Goal: Transaction & Acquisition: Purchase product/service

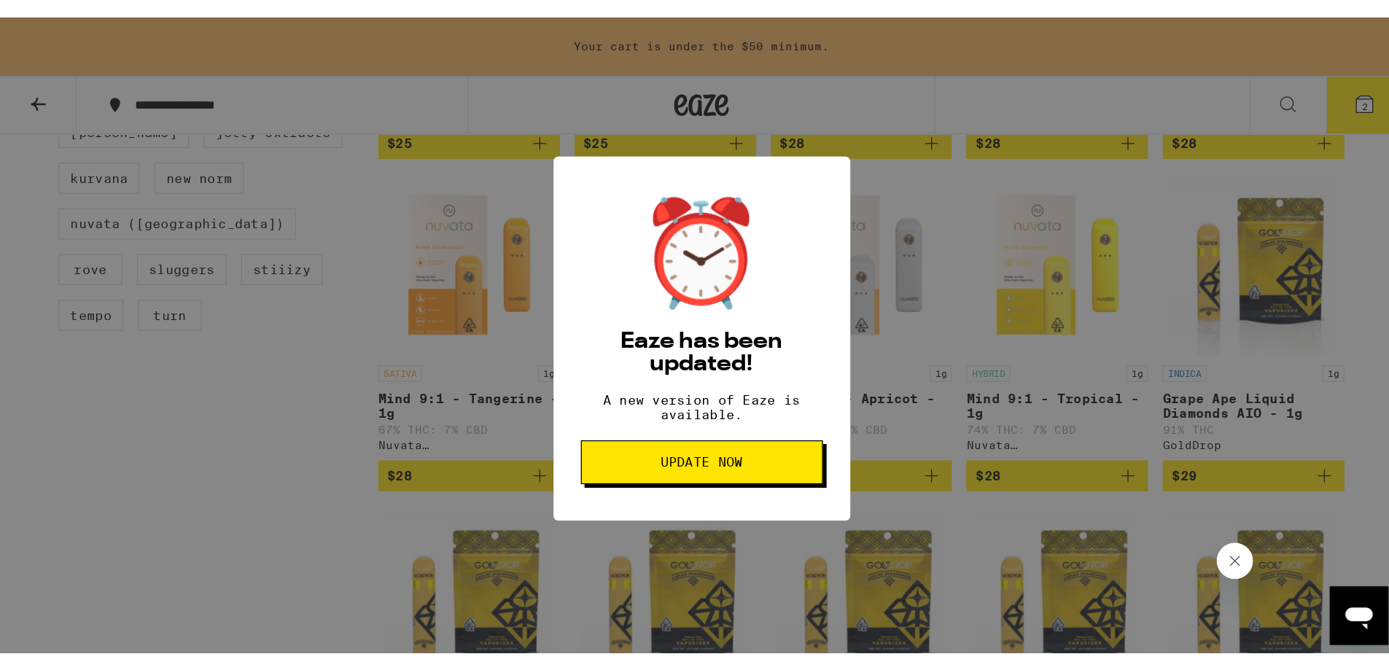
scroll to position [664, 0]
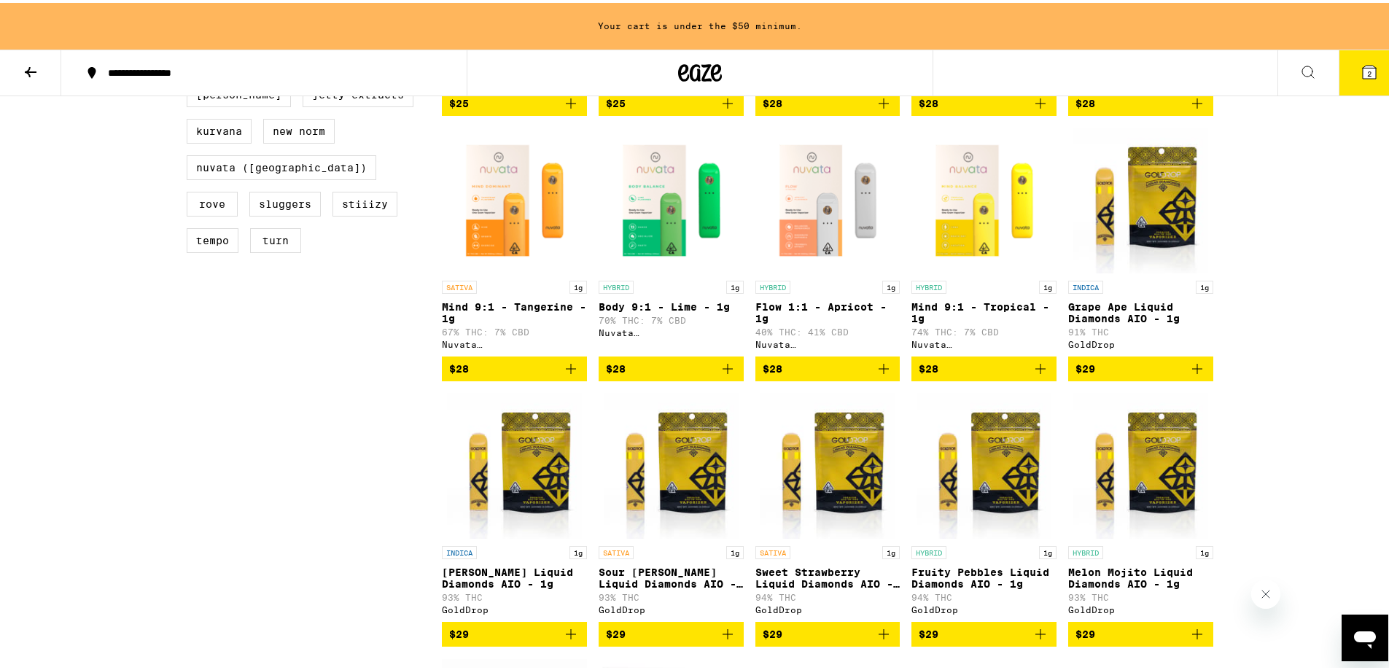
click at [724, 375] on icon "Add to bag" at bounding box center [727, 365] width 17 height 17
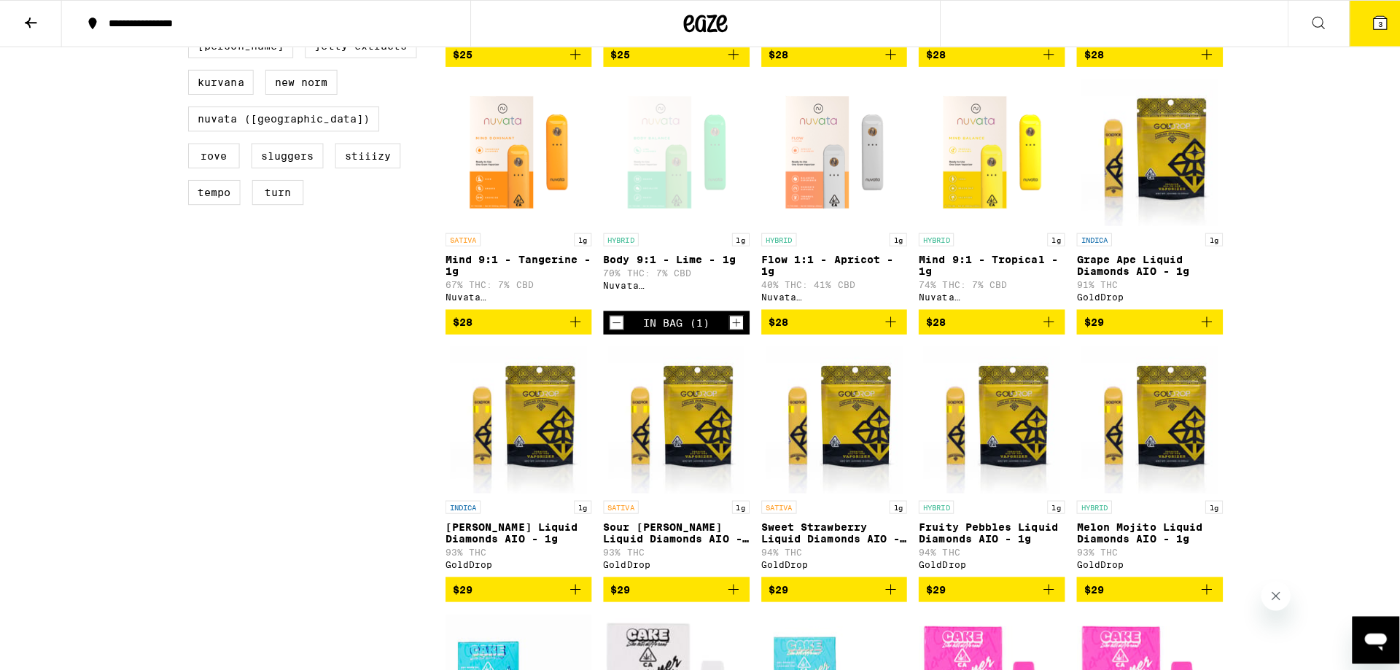
scroll to position [617, 0]
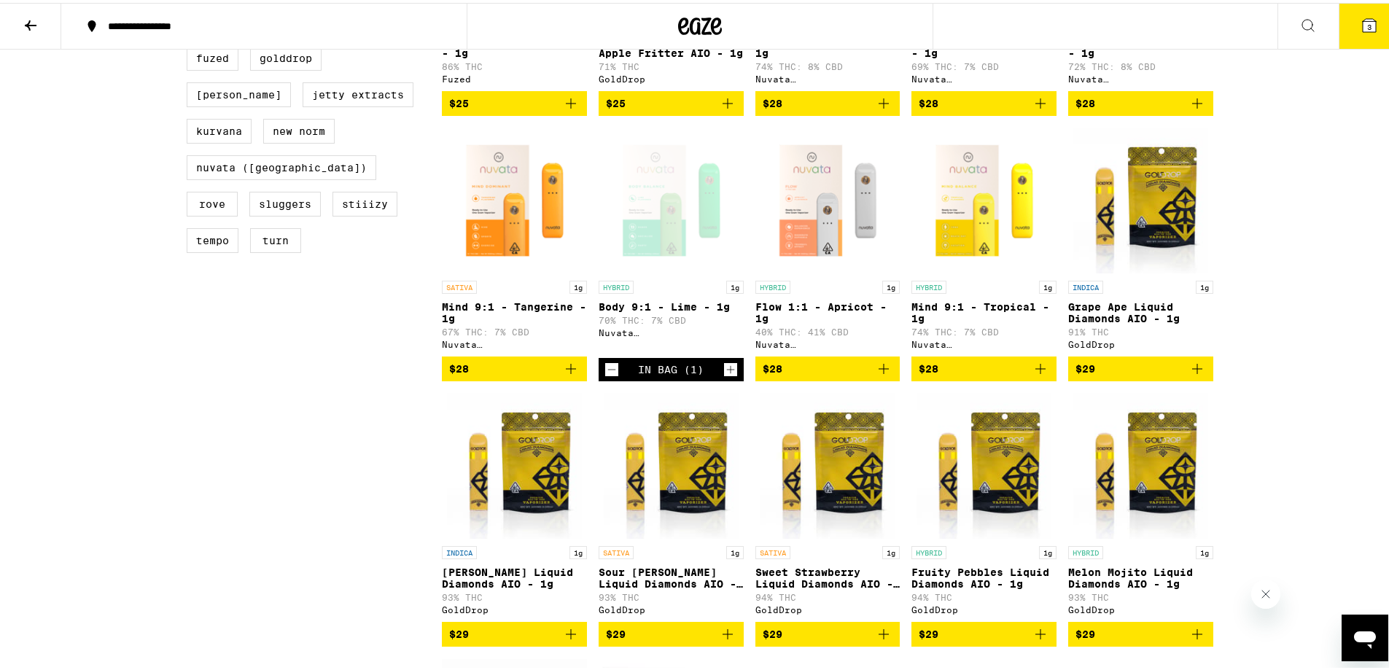
click at [668, 263] on div "Open page for Body 9:1 - Lime - 1g from Nuvata (CA)" at bounding box center [671, 198] width 145 height 146
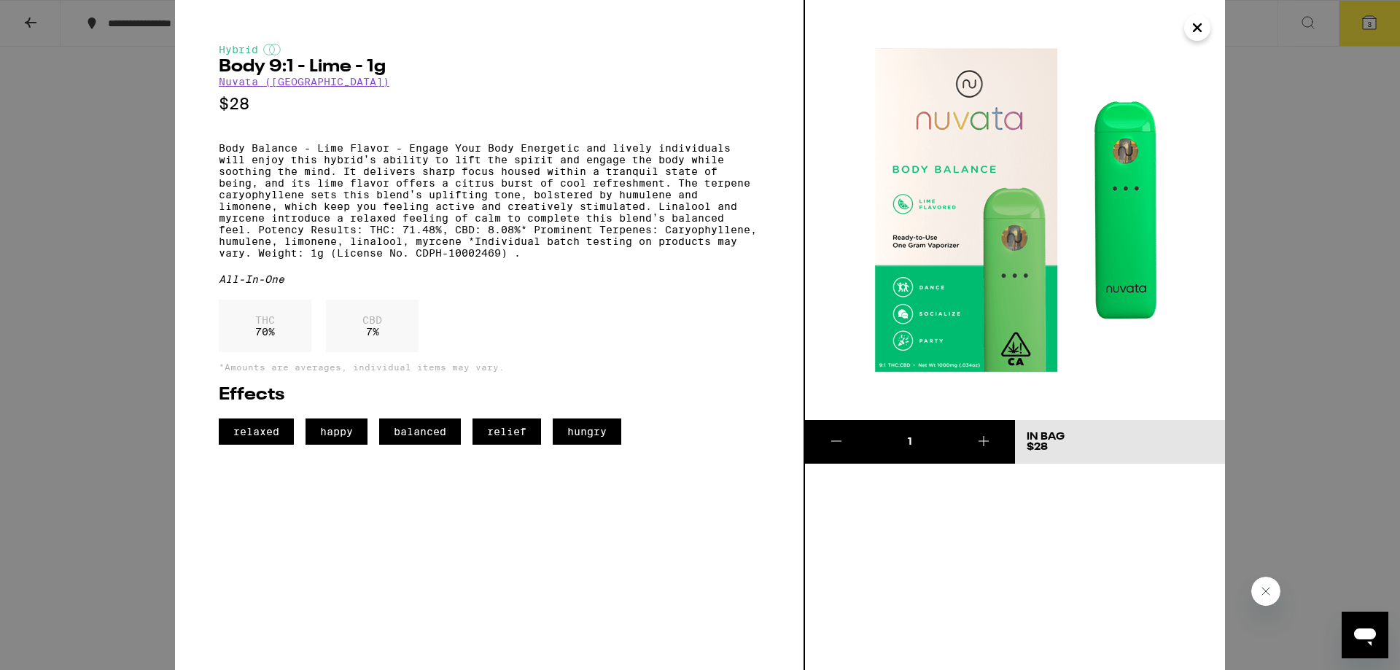
click at [1342, 369] on div "Hybrid Body 9:1 - Lime - 1g Nuvata ([GEOGRAPHIC_DATA]) $28 Body Balance - Lime …" at bounding box center [700, 335] width 1400 height 670
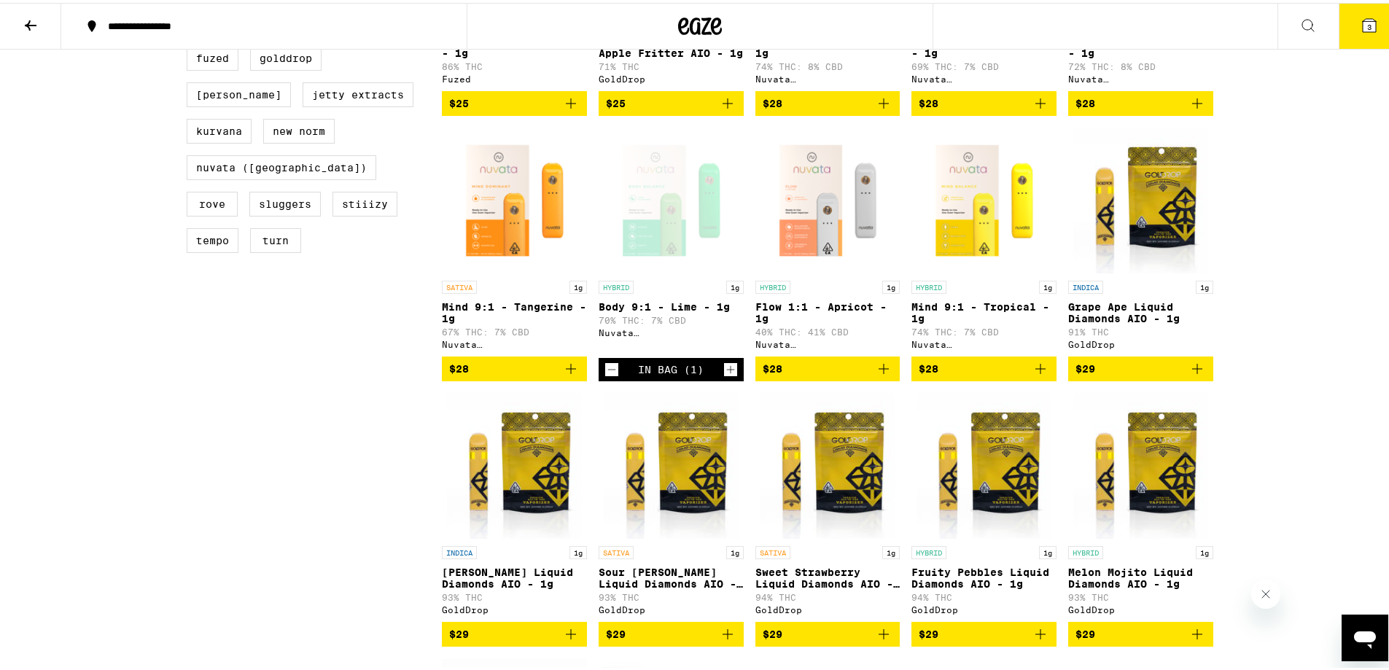
click at [1360, 36] on button "3" at bounding box center [1369, 23] width 61 height 45
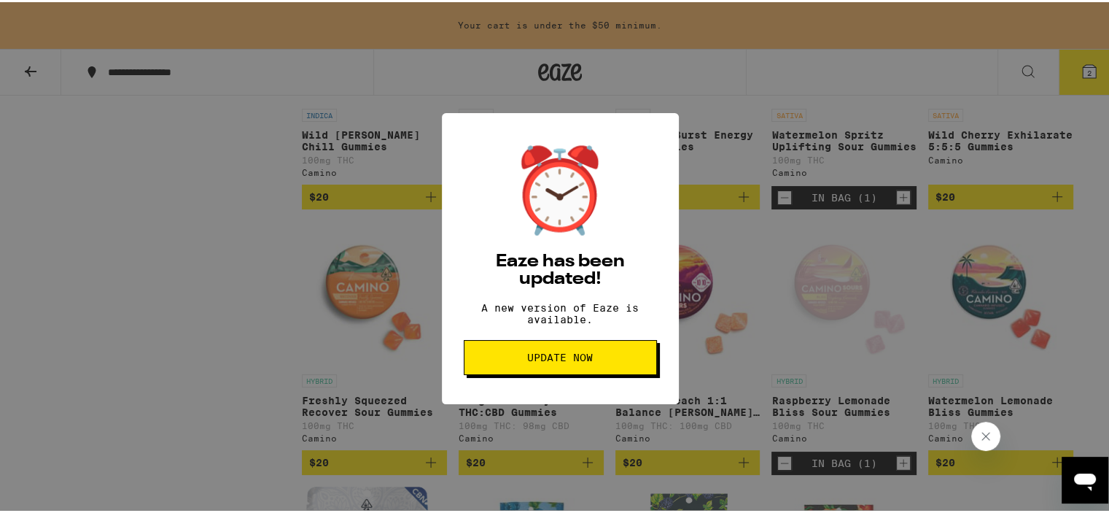
click at [580, 372] on button "Update Now" at bounding box center [560, 355] width 193 height 35
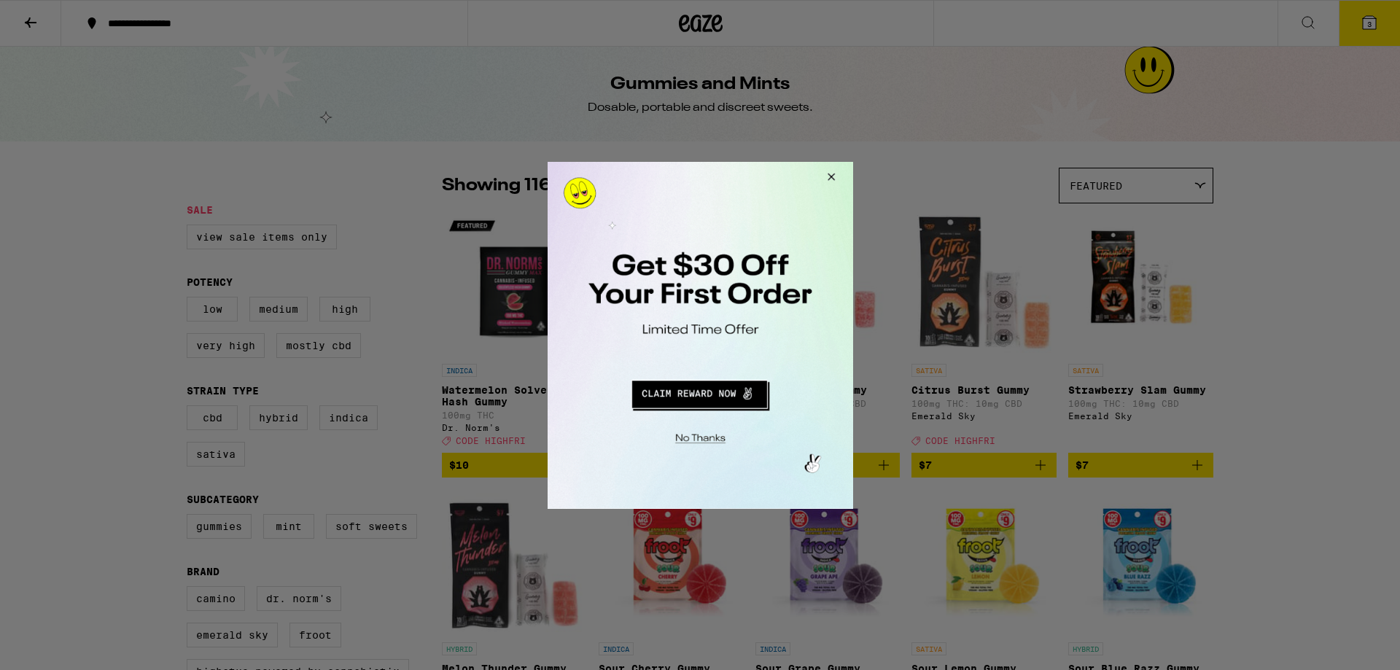
click at [833, 179] on button "Close Modal" at bounding box center [828, 178] width 39 height 35
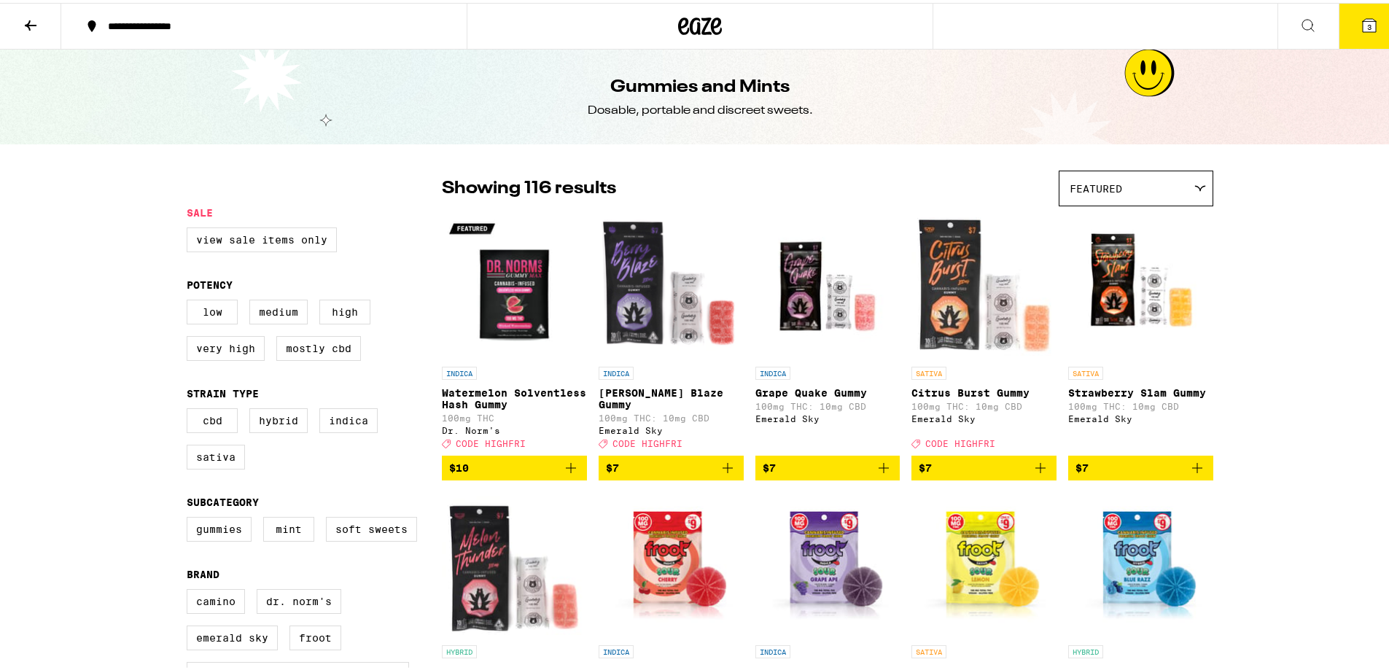
click at [1108, 24] on span "3" at bounding box center [1369, 24] width 4 height 9
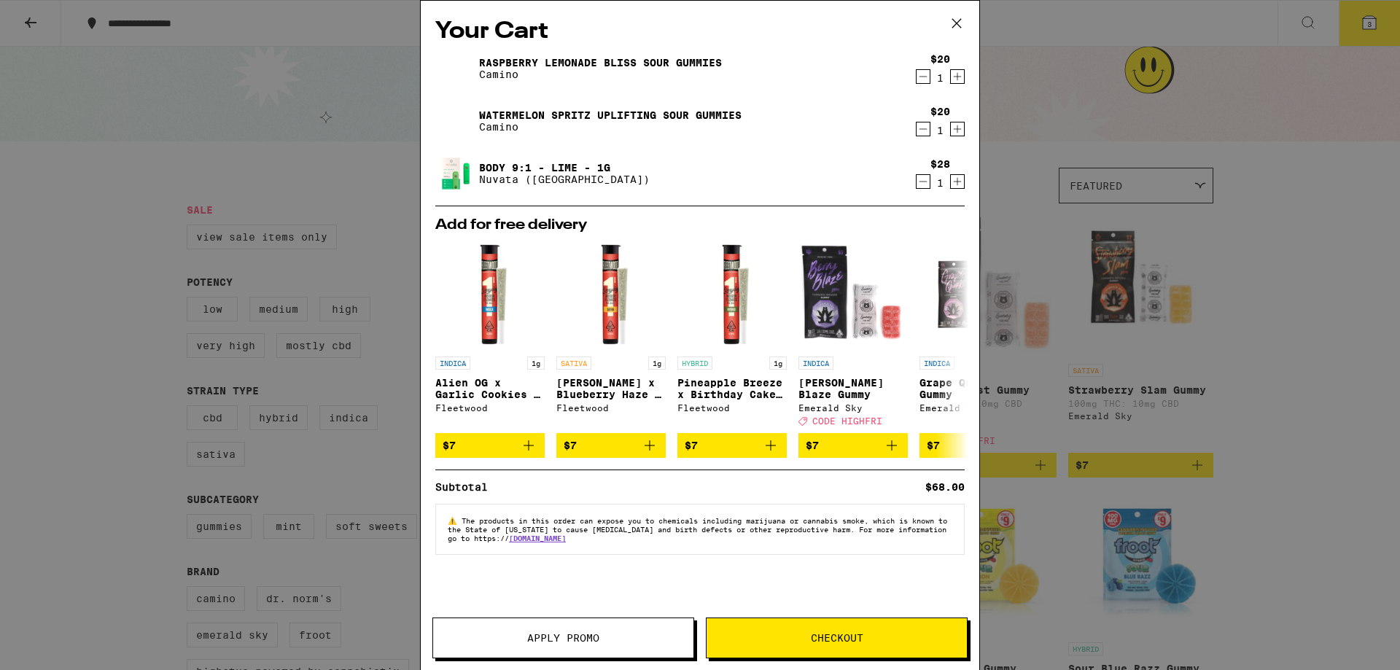
click at [826, 512] on span "Checkout" at bounding box center [837, 638] width 52 height 10
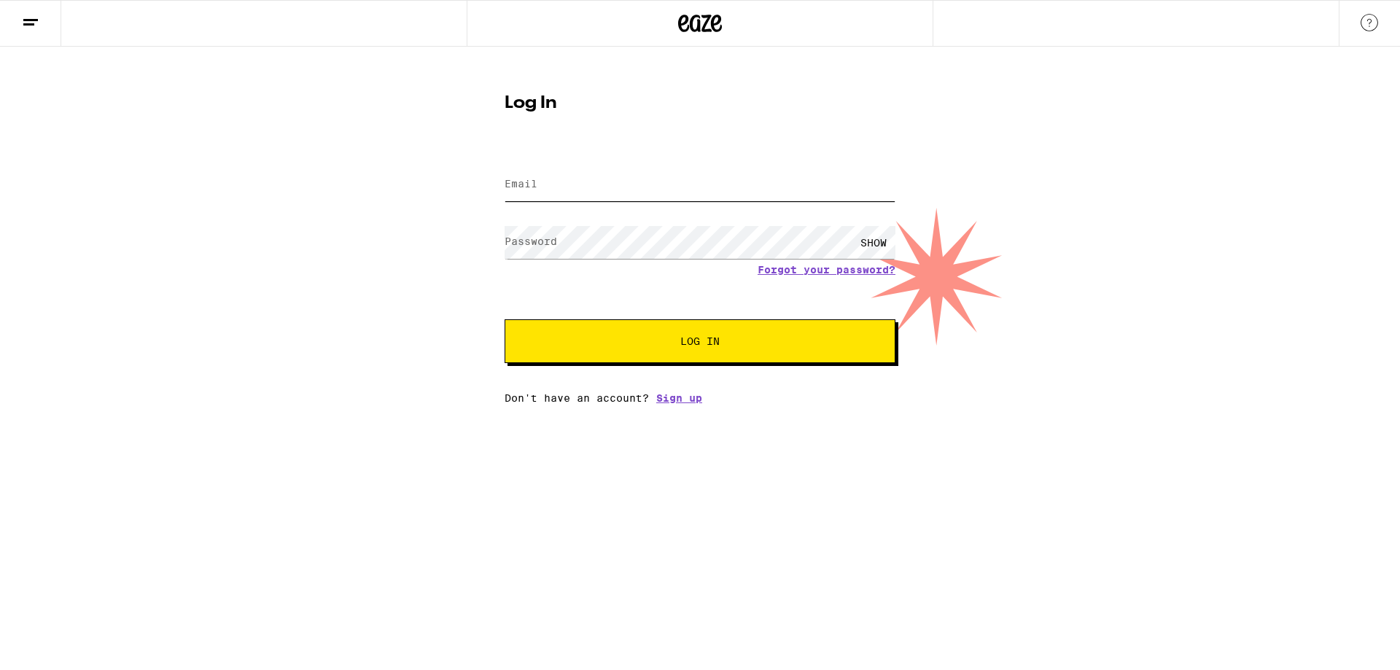
click at [617, 175] on input "Email" at bounding box center [700, 184] width 391 height 33
type input "dianaaanguyen@gmail.com"
click at [505, 319] on button "Log In" at bounding box center [700, 341] width 391 height 44
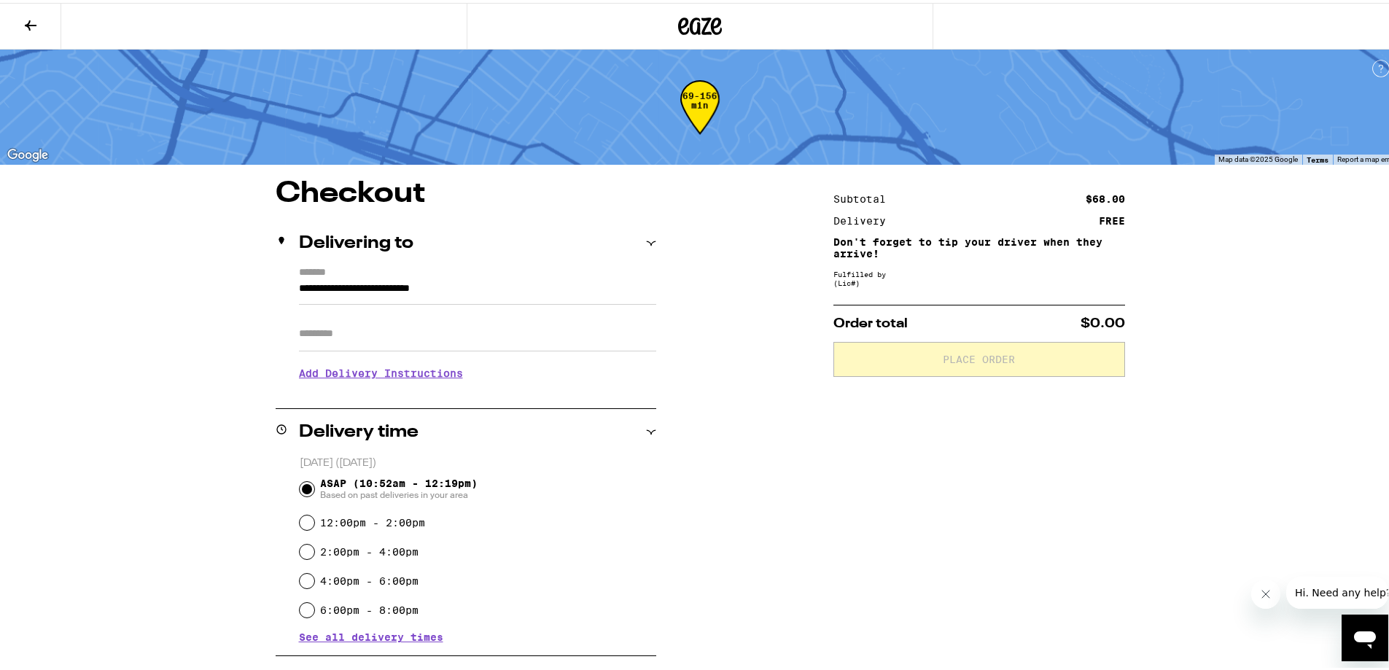
click at [855, 512] on div "Subtotal $68.00 Delivery FREE Don't forget to tip your driver when they arrive!…" at bounding box center [979, 602] width 292 height 852
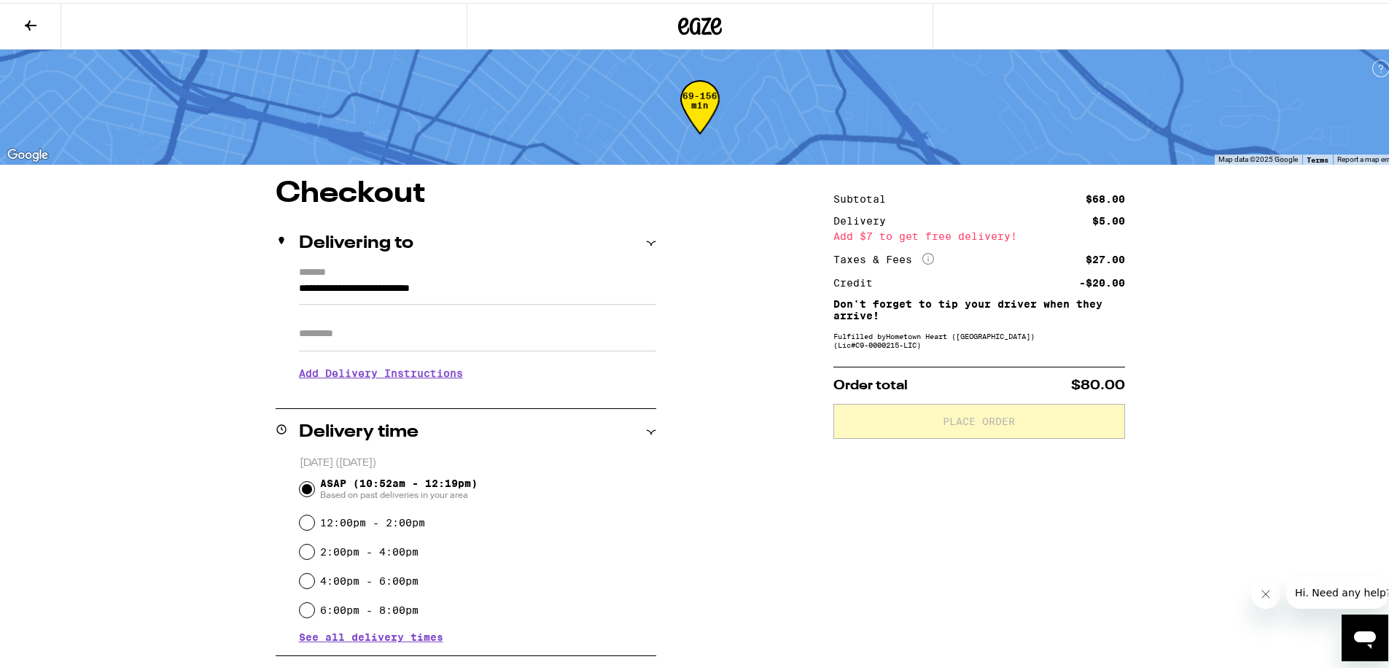
click at [1108, 281] on div "**********" at bounding box center [700, 602] width 1050 height 852
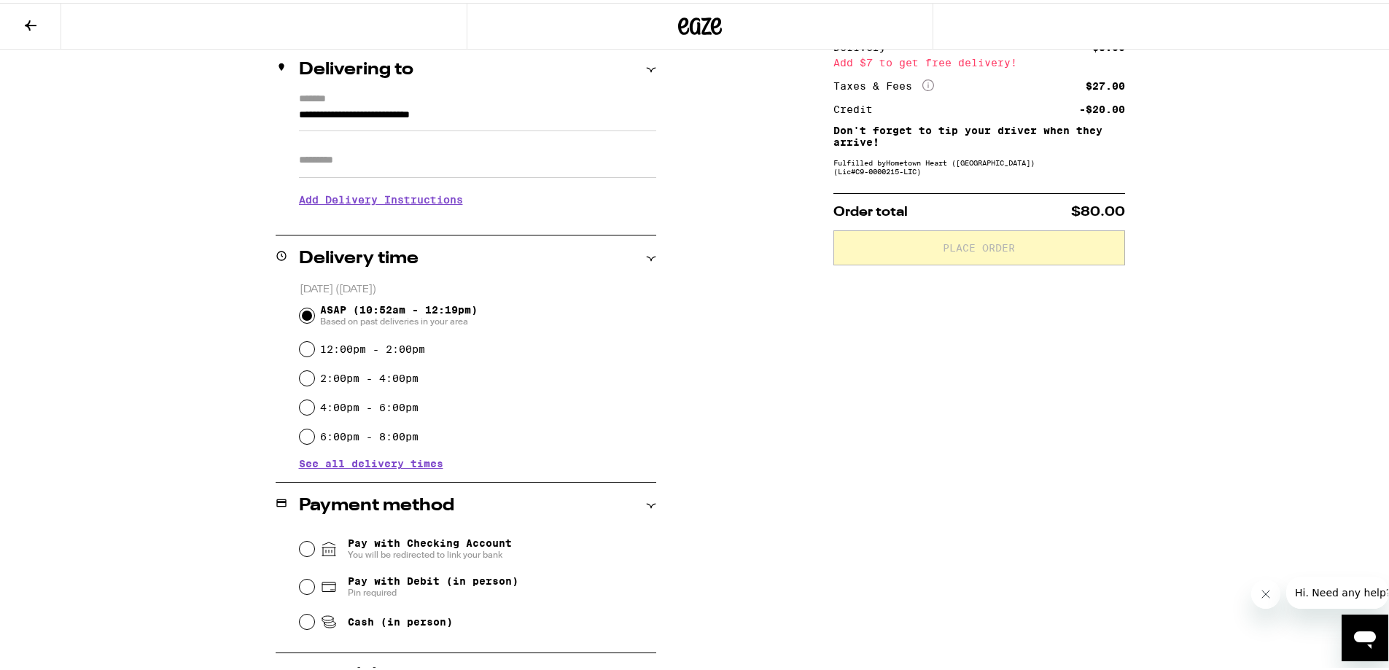
scroll to position [219, 0]
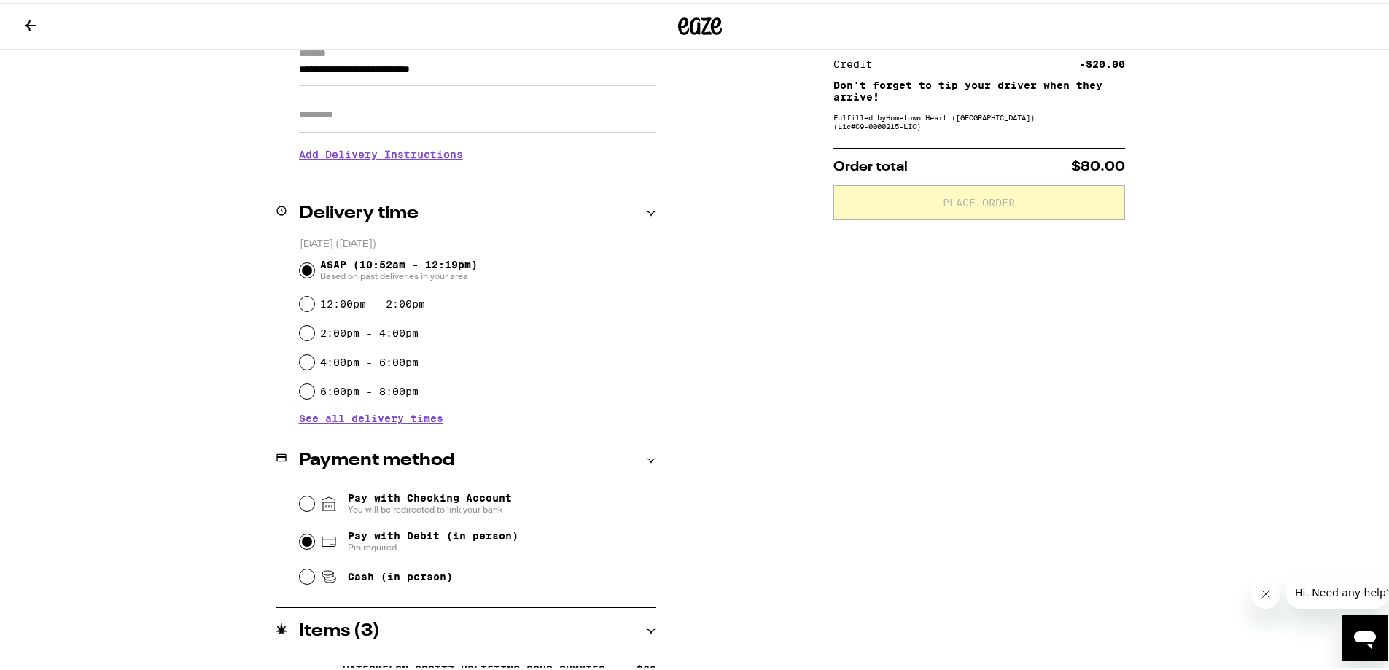
click at [300, 512] on input "Pay with Debit (in person) Pin required" at bounding box center [307, 539] width 15 height 15
radio input "true"
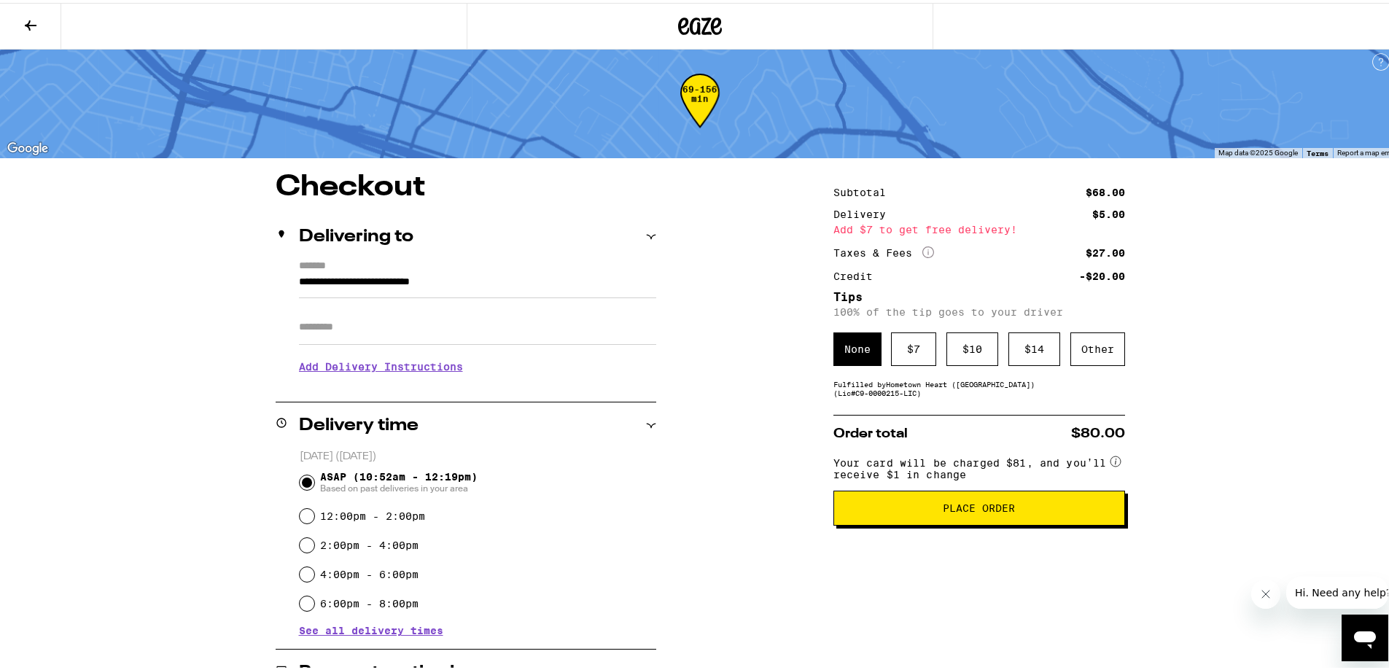
scroll to position [0, 0]
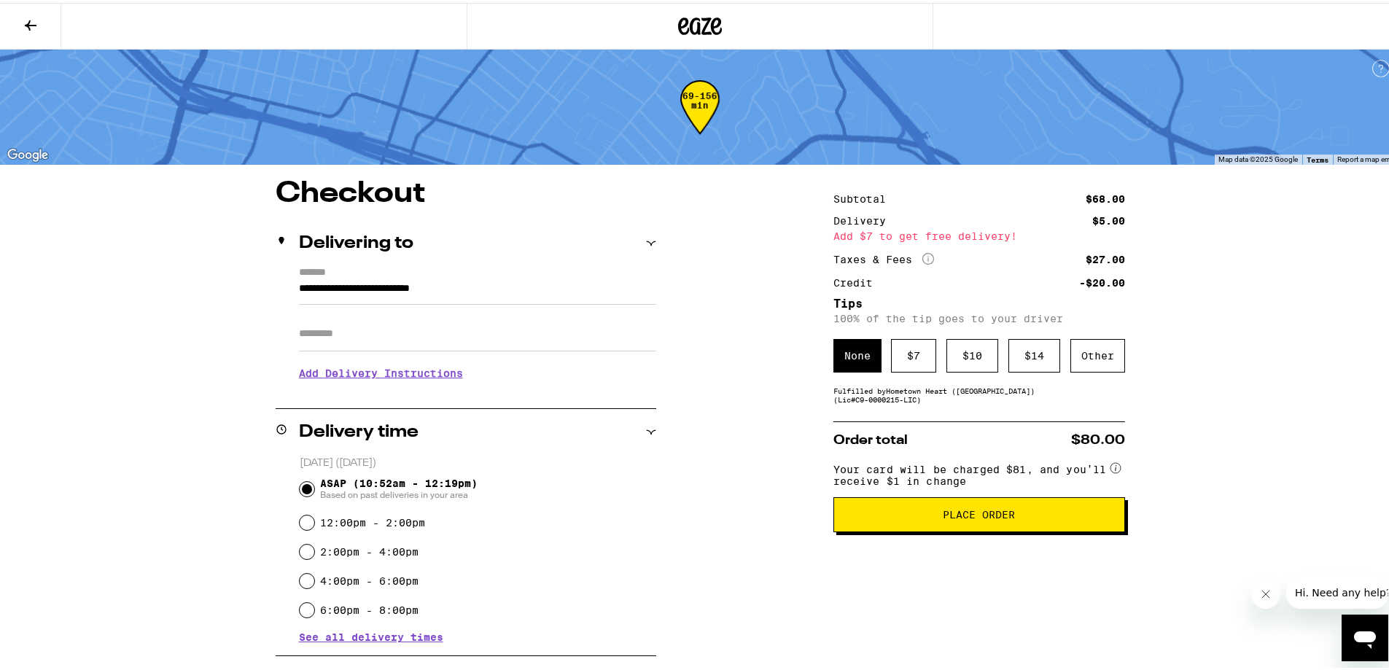
click at [22, 14] on icon at bounding box center [30, 22] width 17 height 17
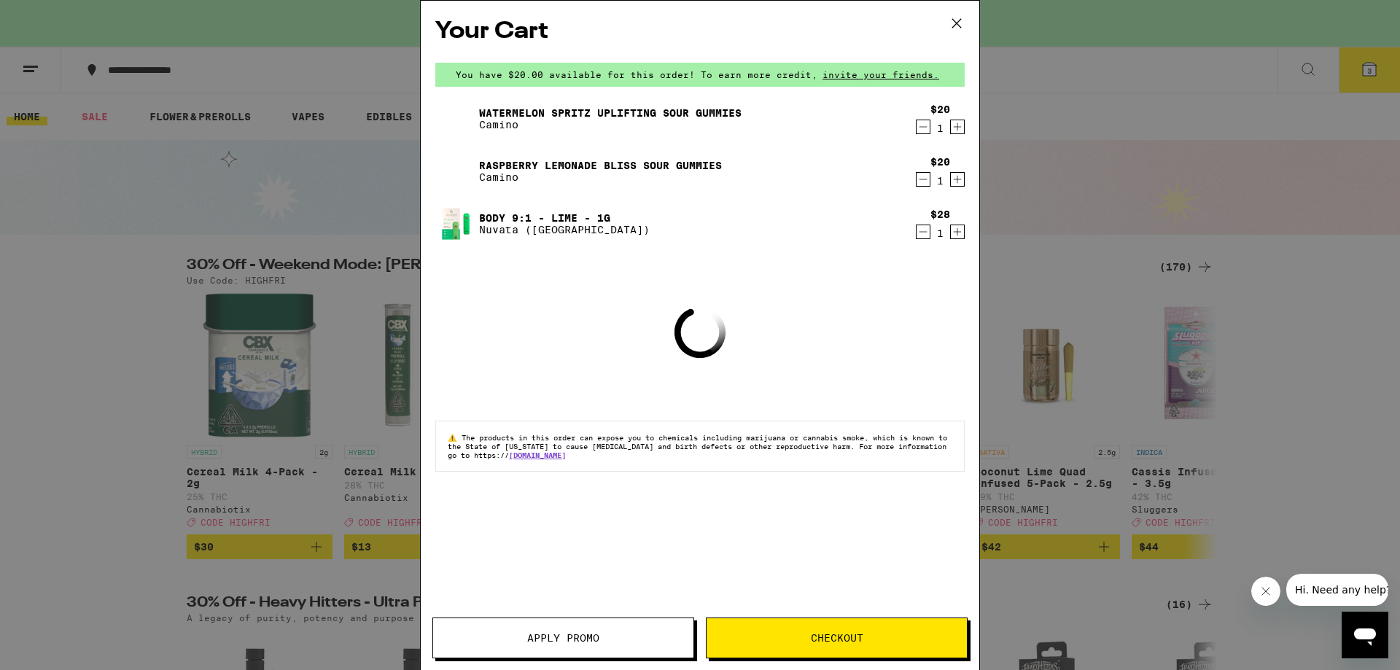
click at [954, 28] on icon at bounding box center [957, 23] width 22 height 22
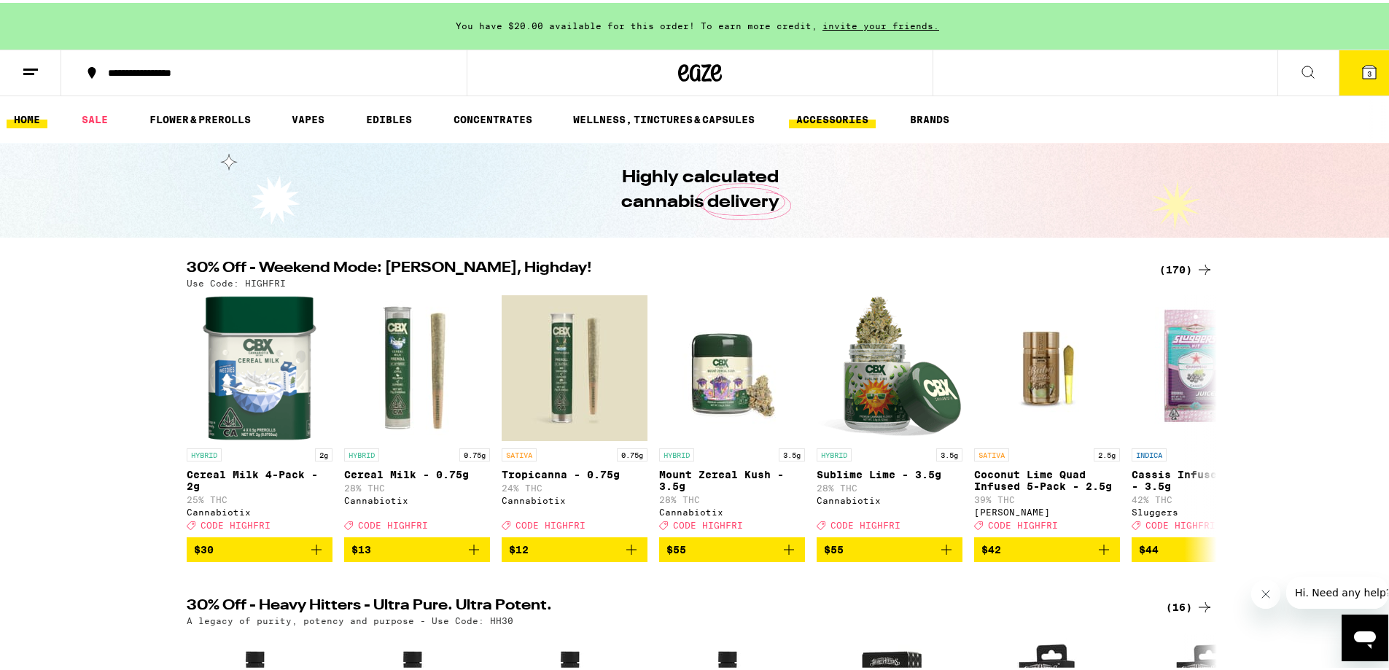
click at [830, 117] on link "ACCESSORIES" at bounding box center [832, 116] width 87 height 17
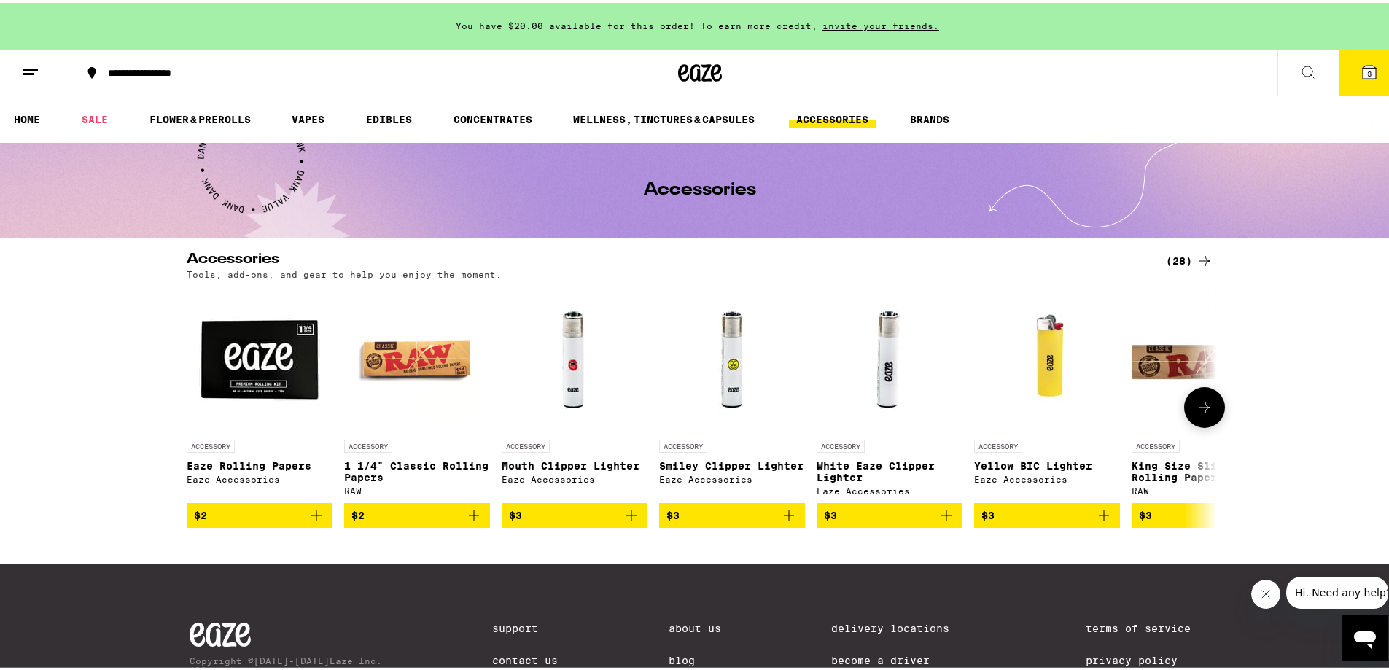
click at [1108, 413] on button at bounding box center [1204, 404] width 41 height 41
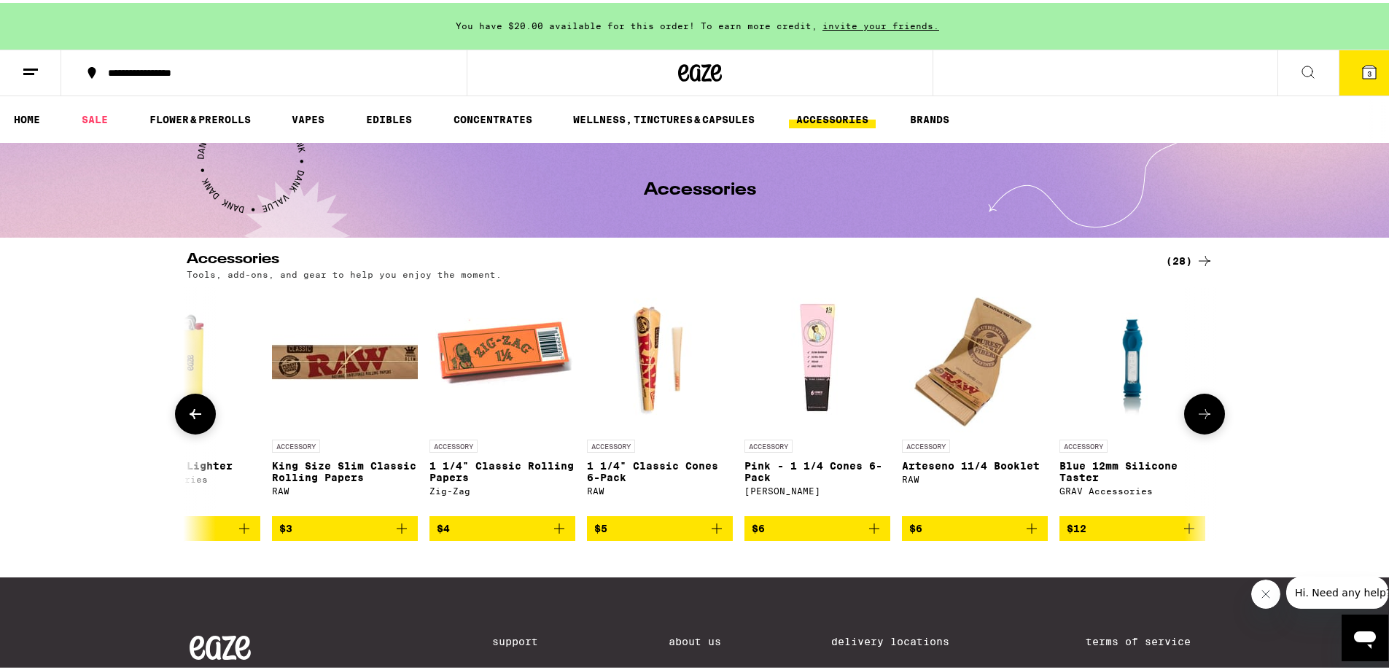
scroll to position [0, 868]
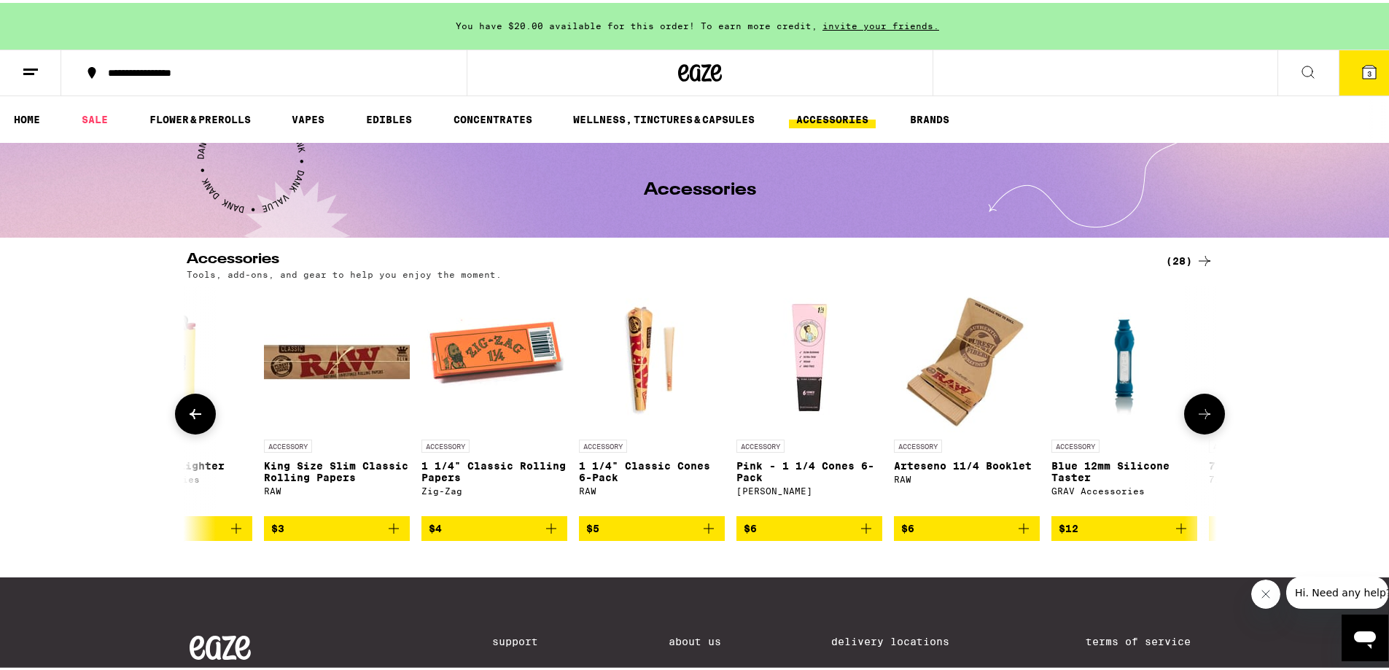
click at [1108, 413] on button at bounding box center [1204, 411] width 41 height 41
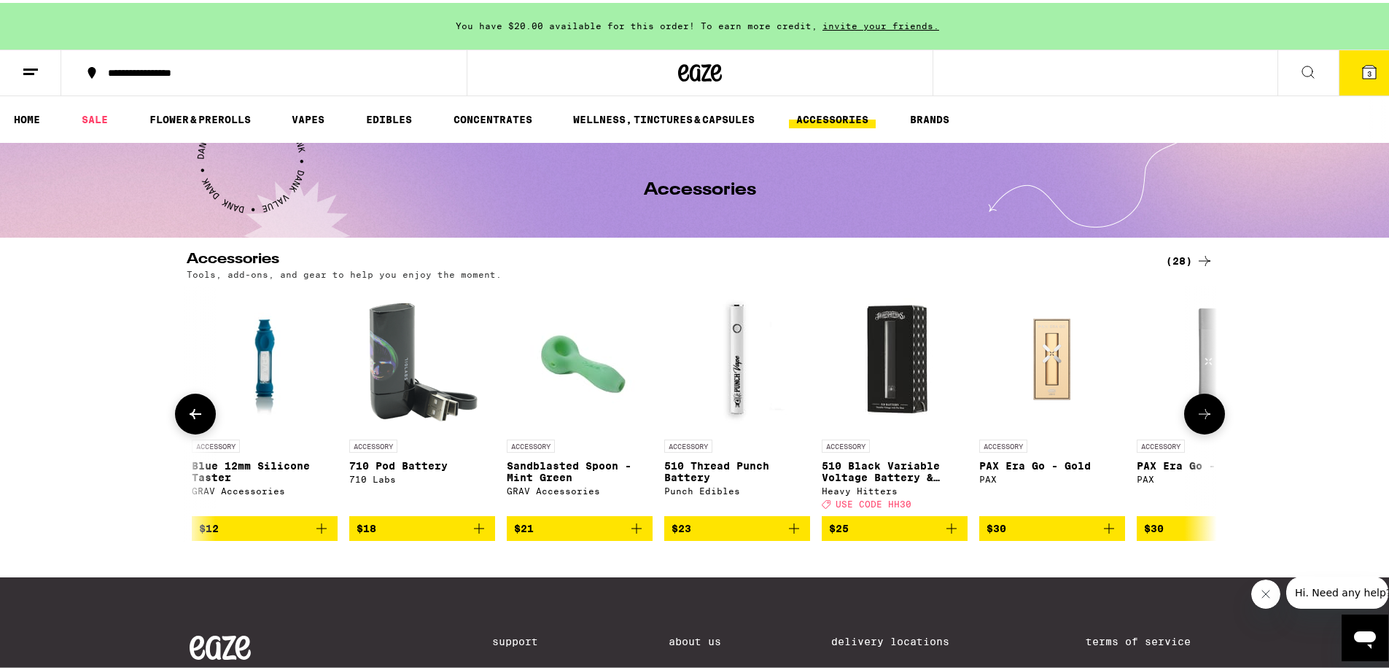
scroll to position [0, 1735]
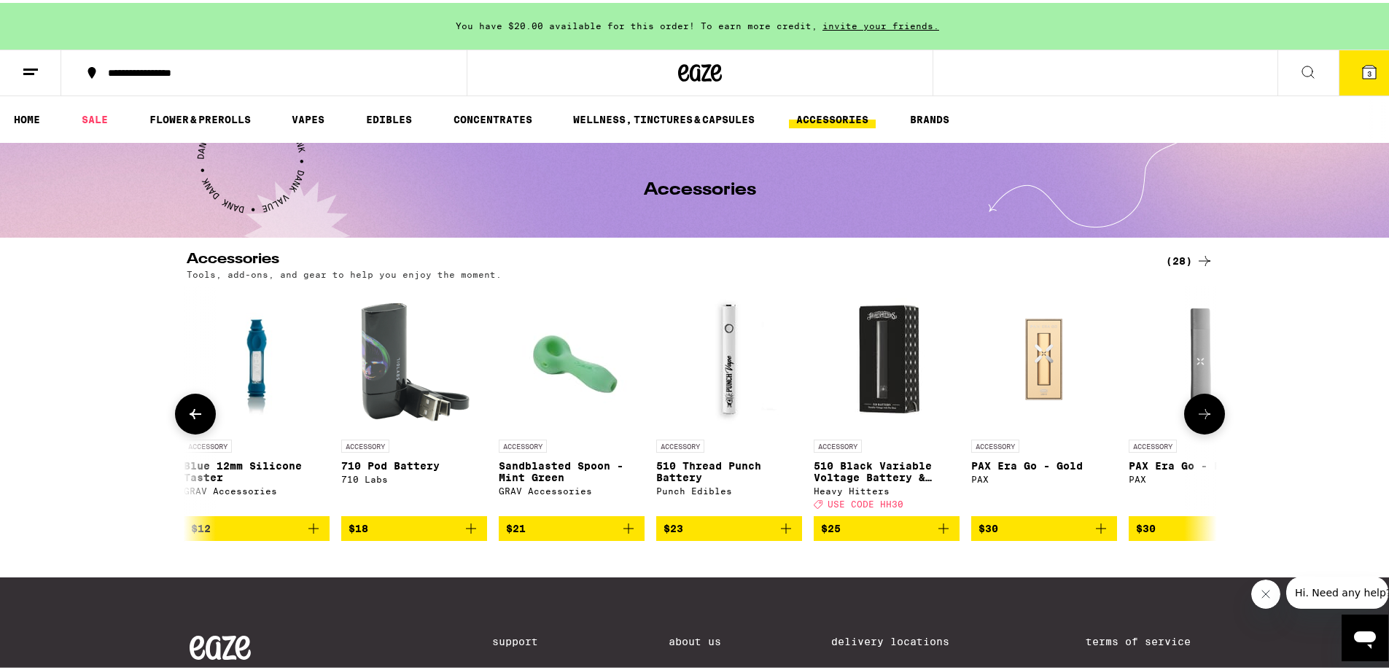
click at [1108, 413] on button at bounding box center [1204, 411] width 41 height 41
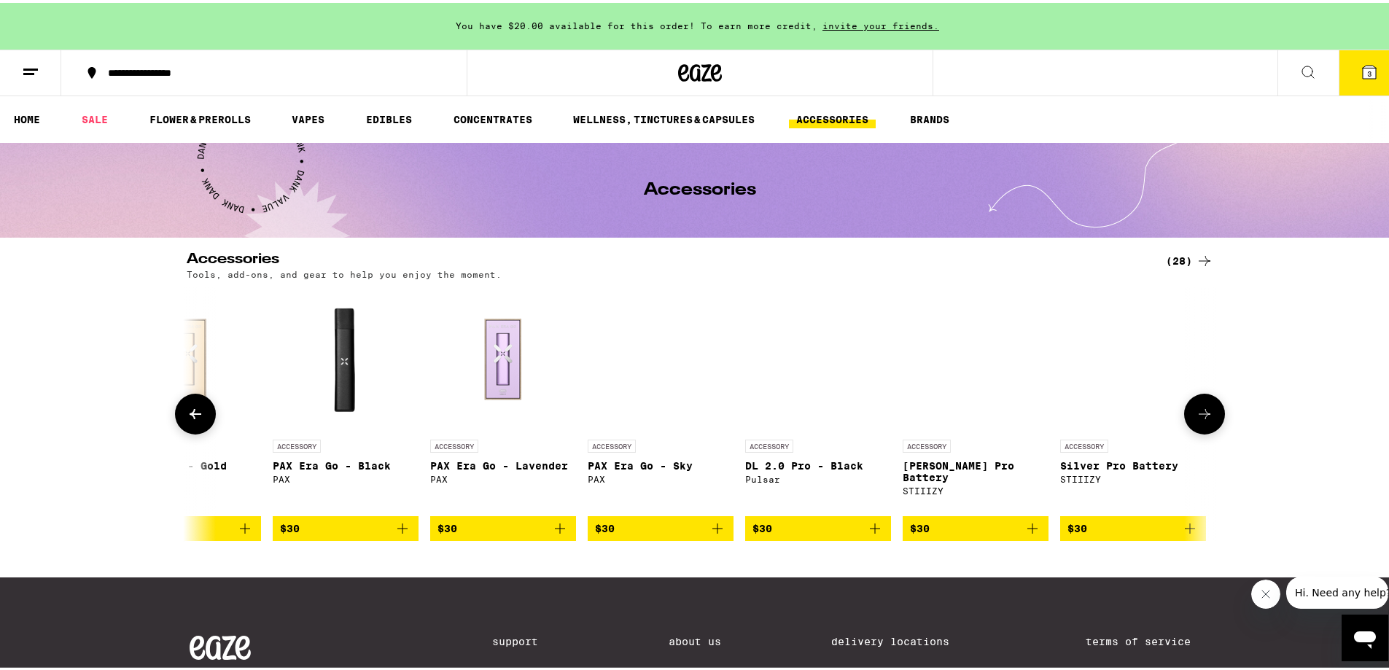
scroll to position [0, 2603]
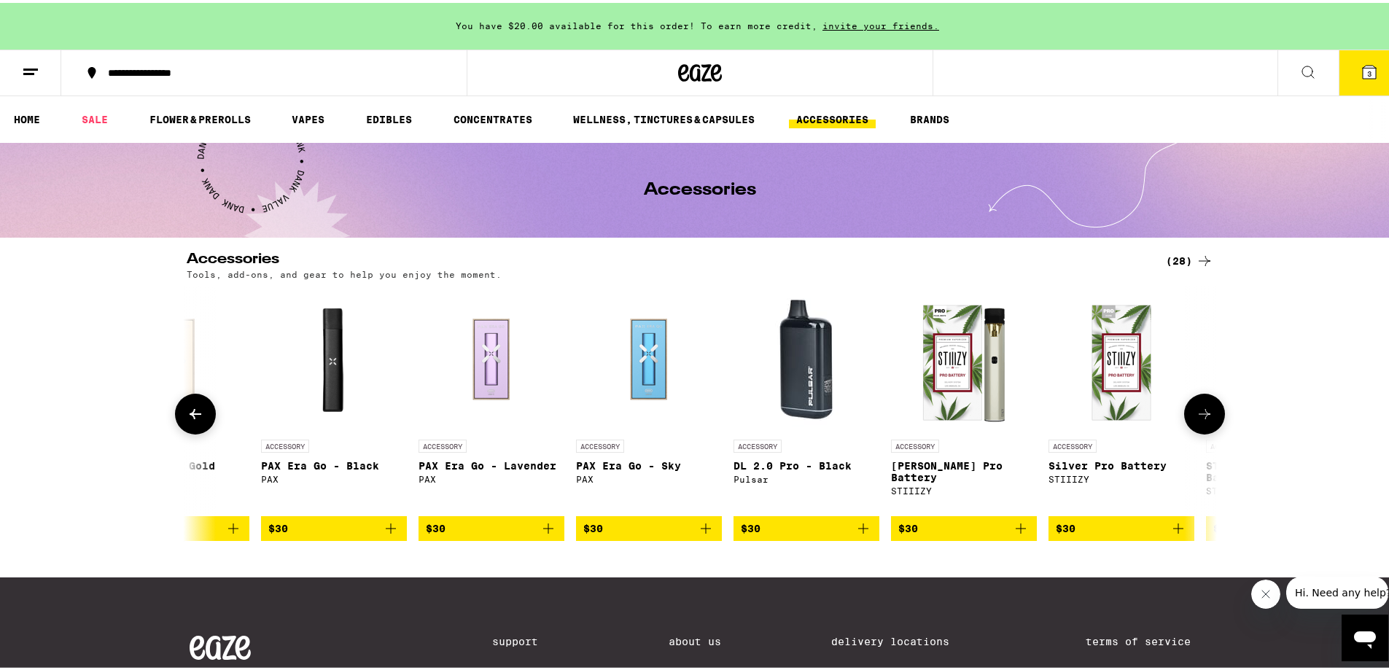
click at [179, 411] on button at bounding box center [195, 411] width 41 height 41
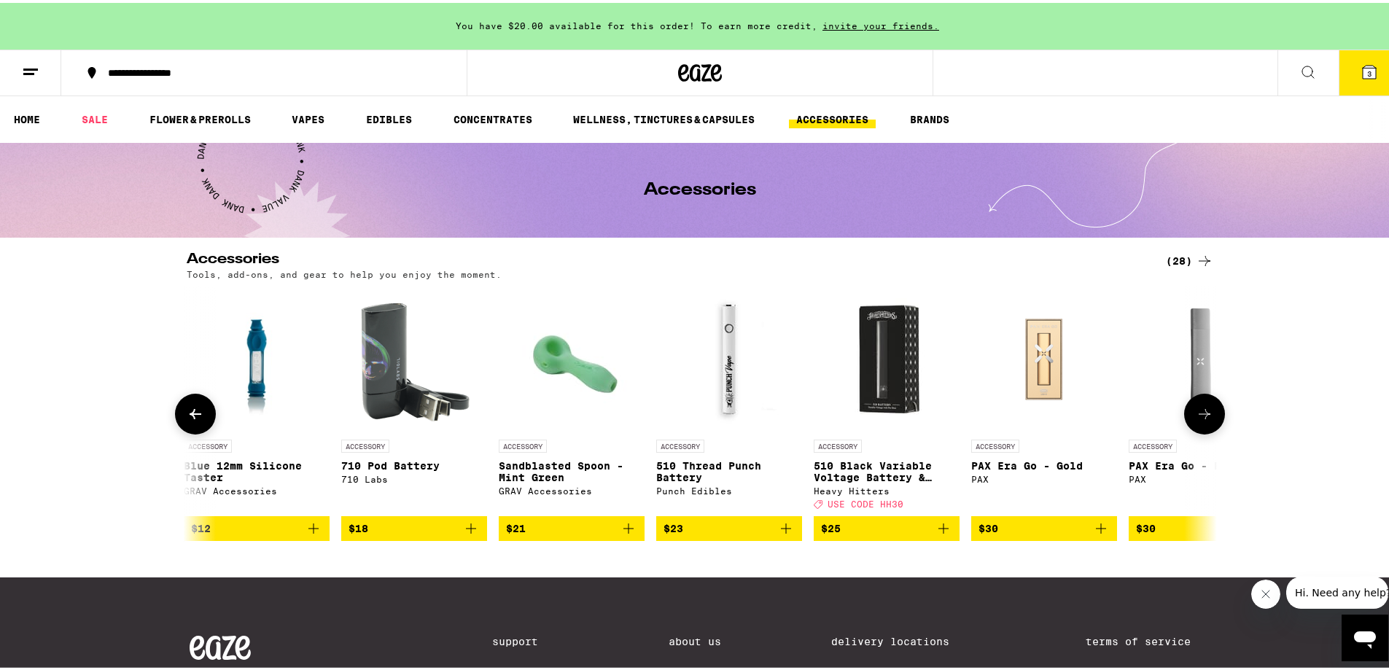
click at [179, 411] on button at bounding box center [195, 411] width 41 height 41
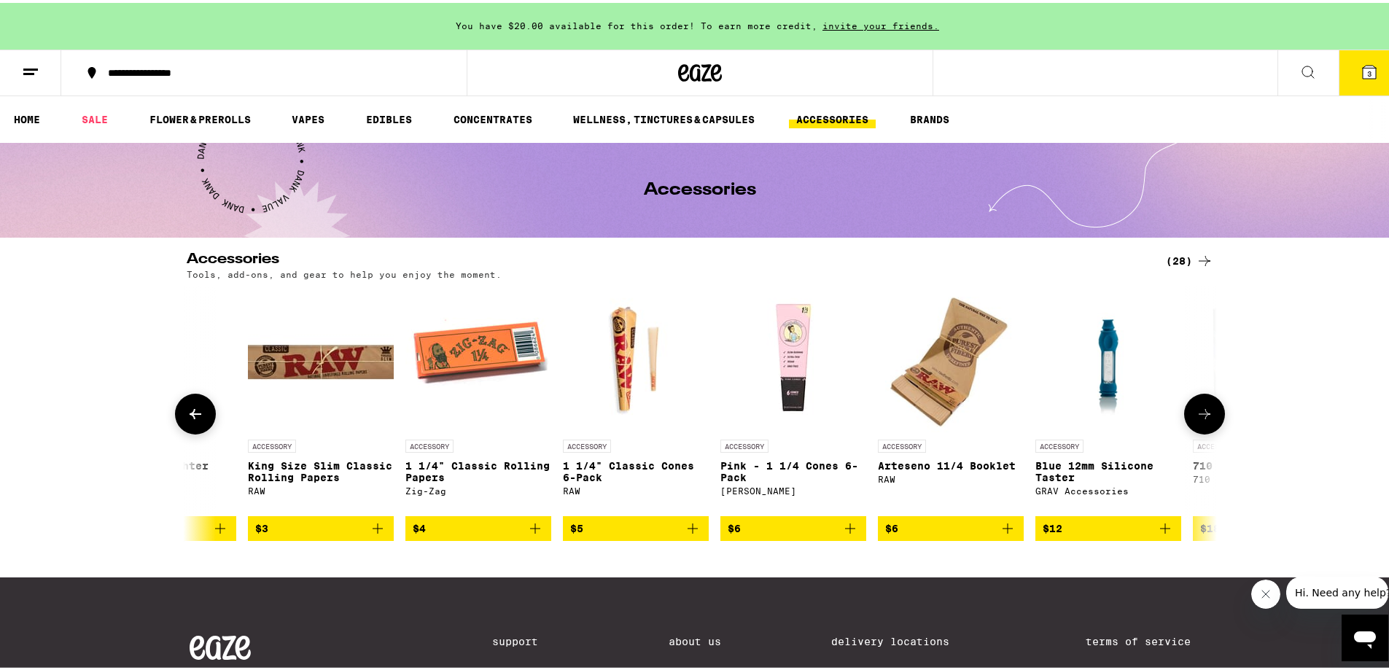
scroll to position [0, 868]
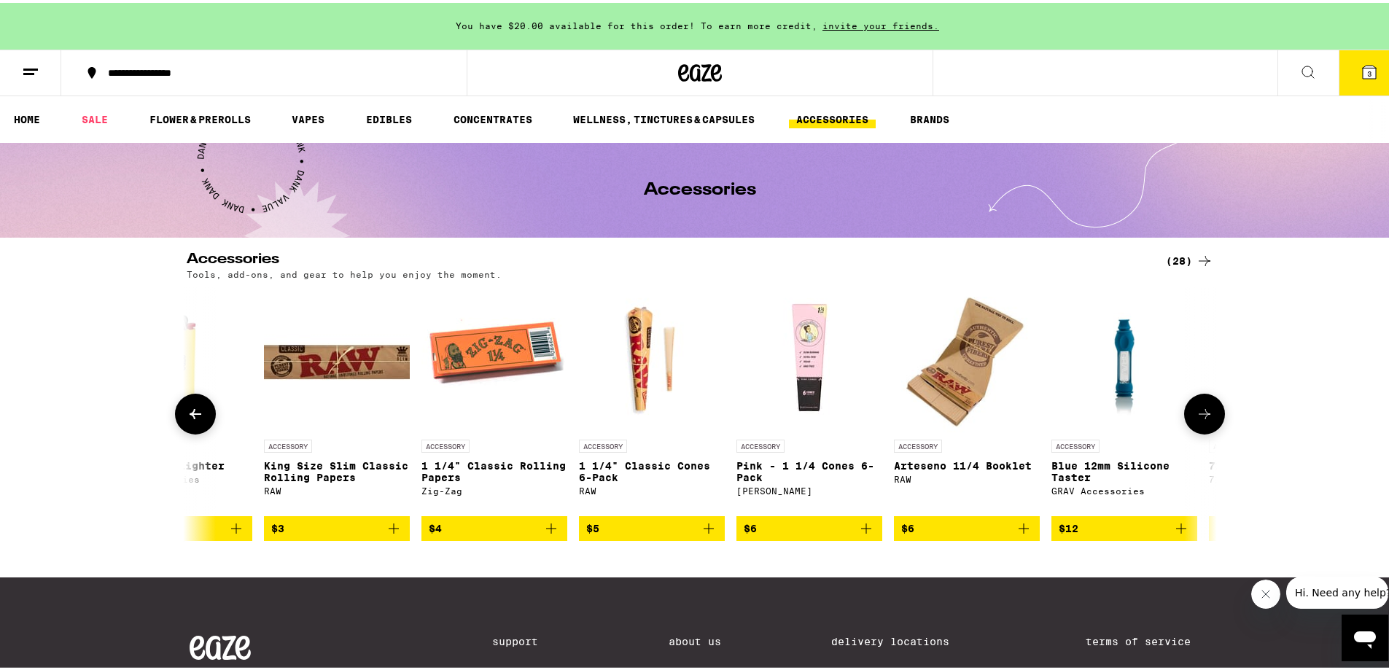
click at [179, 411] on button at bounding box center [195, 411] width 41 height 41
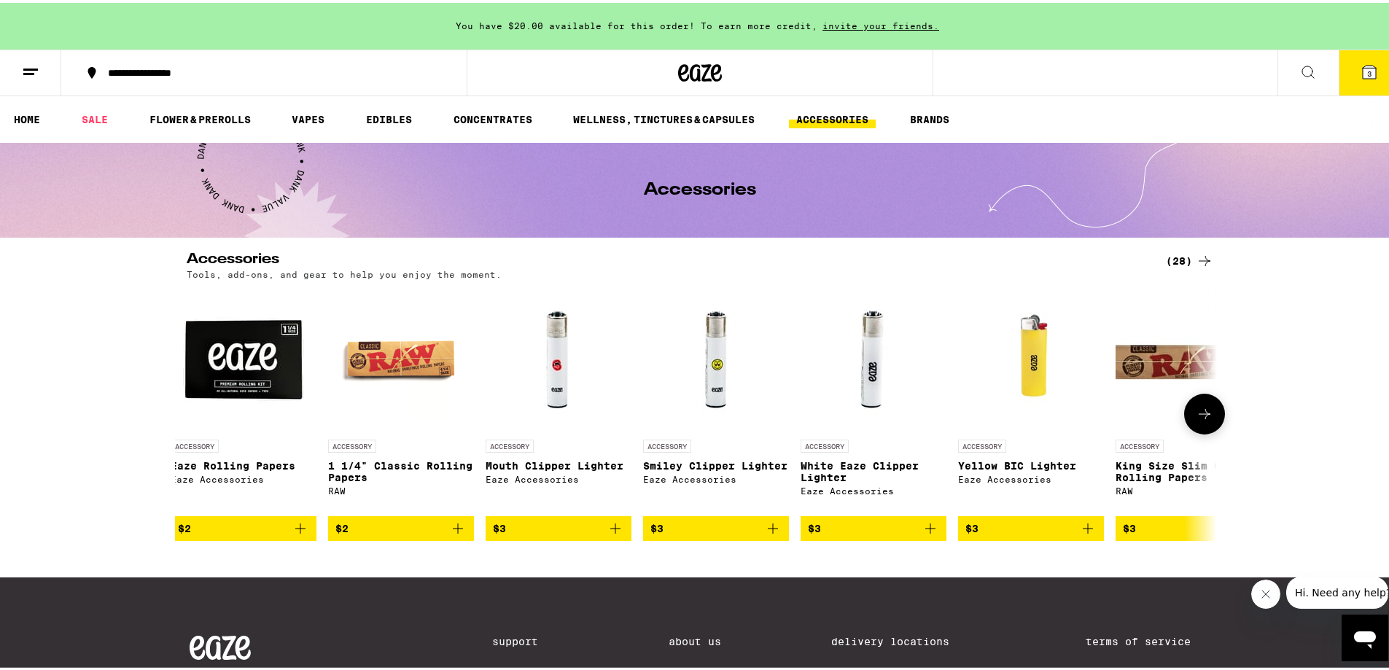
scroll to position [0, 0]
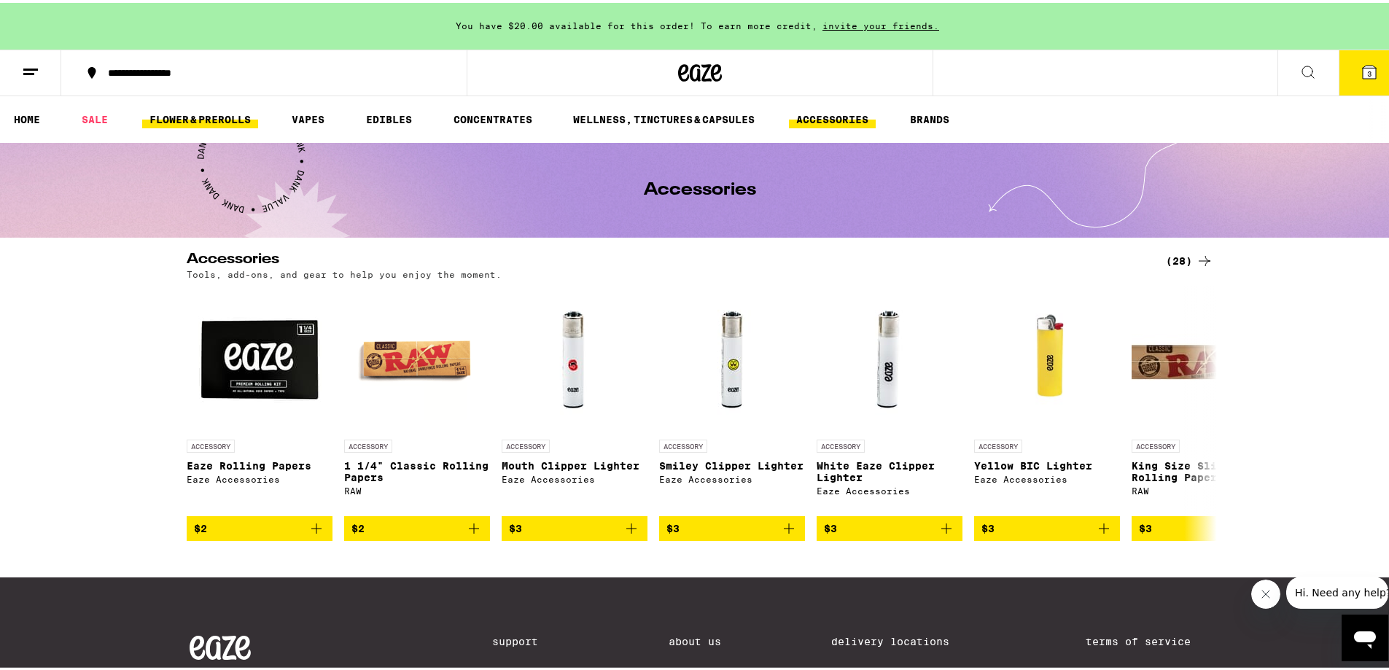
click at [216, 117] on link "FLOWER & PREROLLS" at bounding box center [200, 116] width 116 height 17
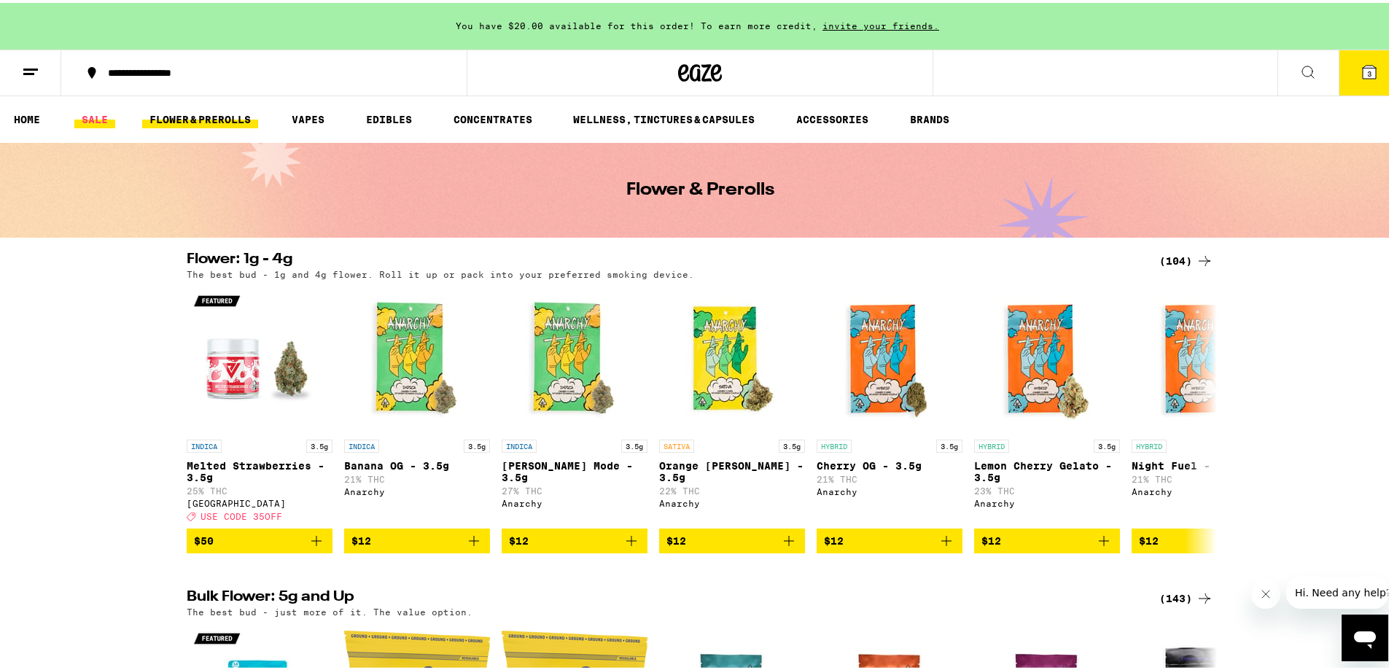
click at [100, 115] on link "SALE" at bounding box center [94, 116] width 41 height 17
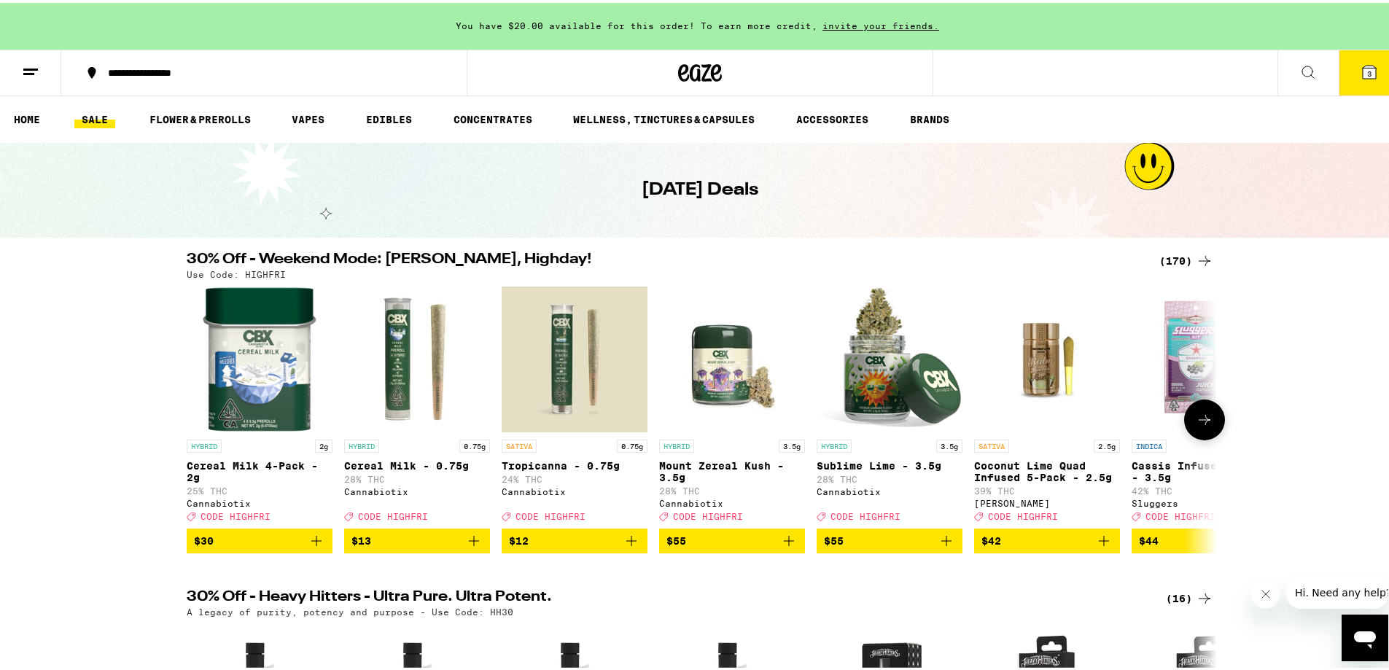
click at [1108, 423] on icon at bounding box center [1204, 416] width 17 height 17
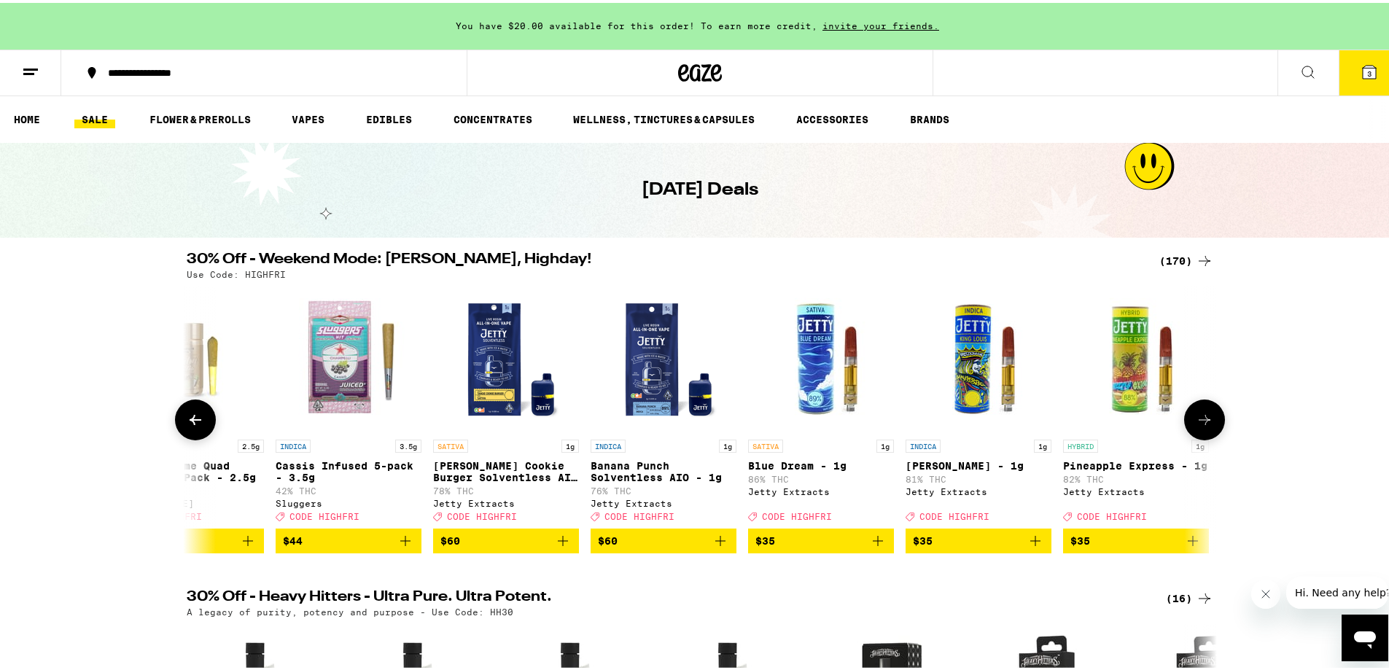
scroll to position [0, 868]
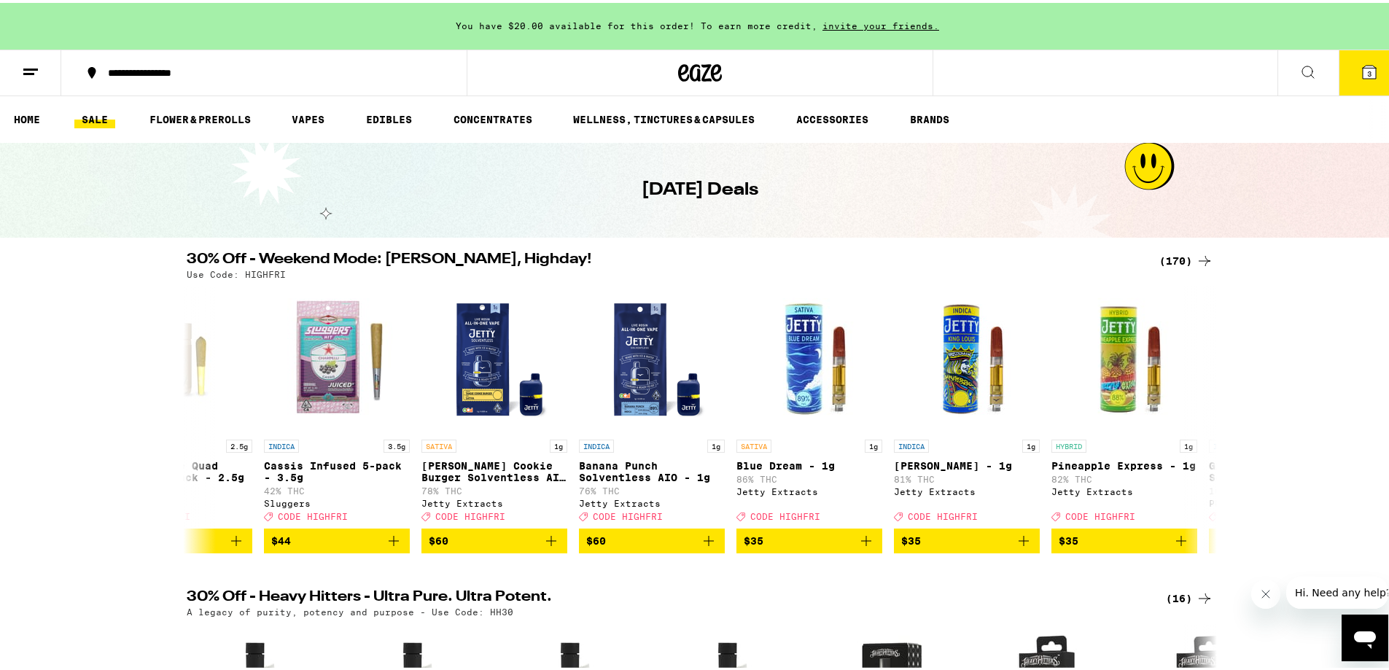
click at [1108, 257] on div "(170)" at bounding box center [1186, 257] width 54 height 17
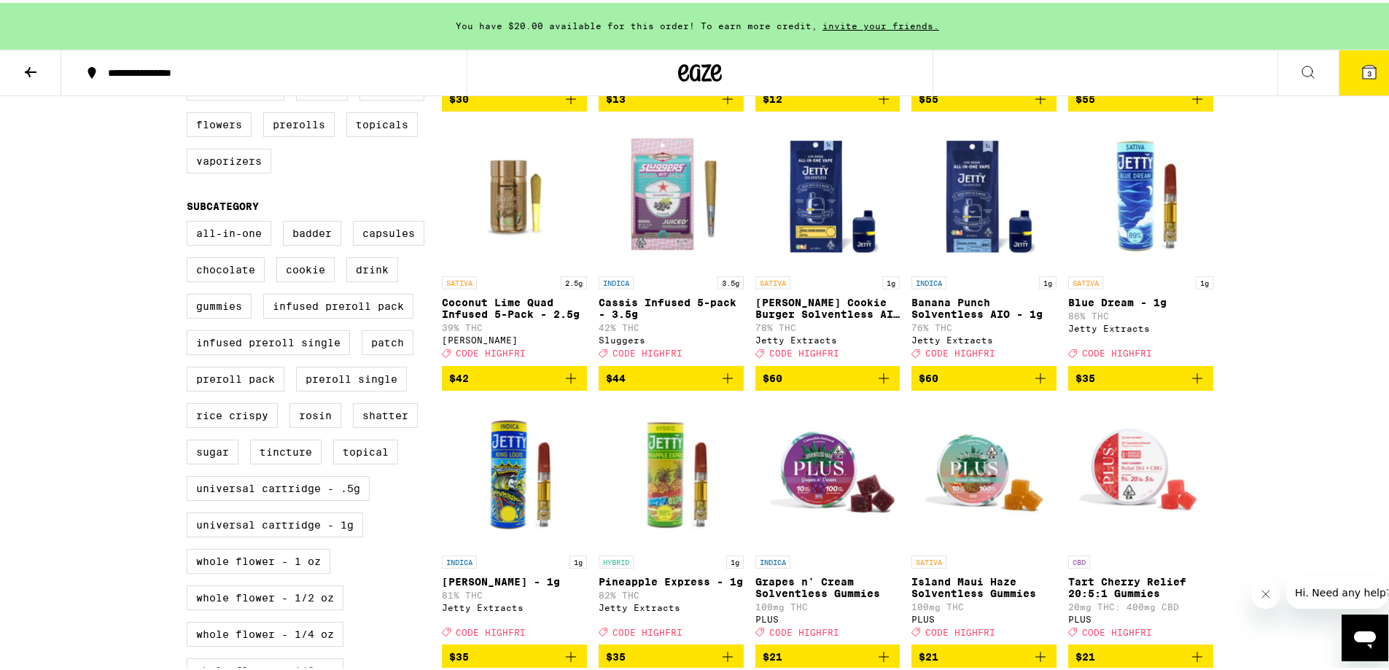
scroll to position [437, 0]
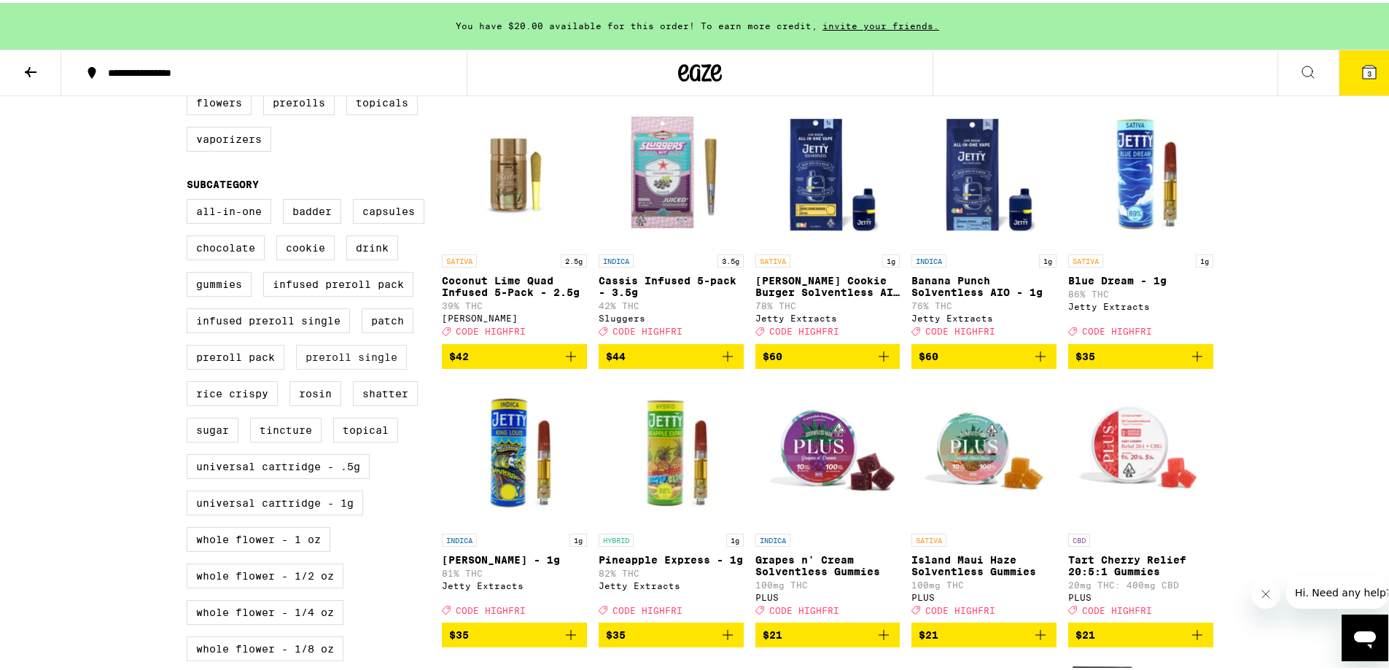
click at [311, 367] on label "Preroll Single" at bounding box center [351, 354] width 111 height 25
click at [190, 199] on input "Preroll Single" at bounding box center [190, 198] width 1 height 1
checkbox input "true"
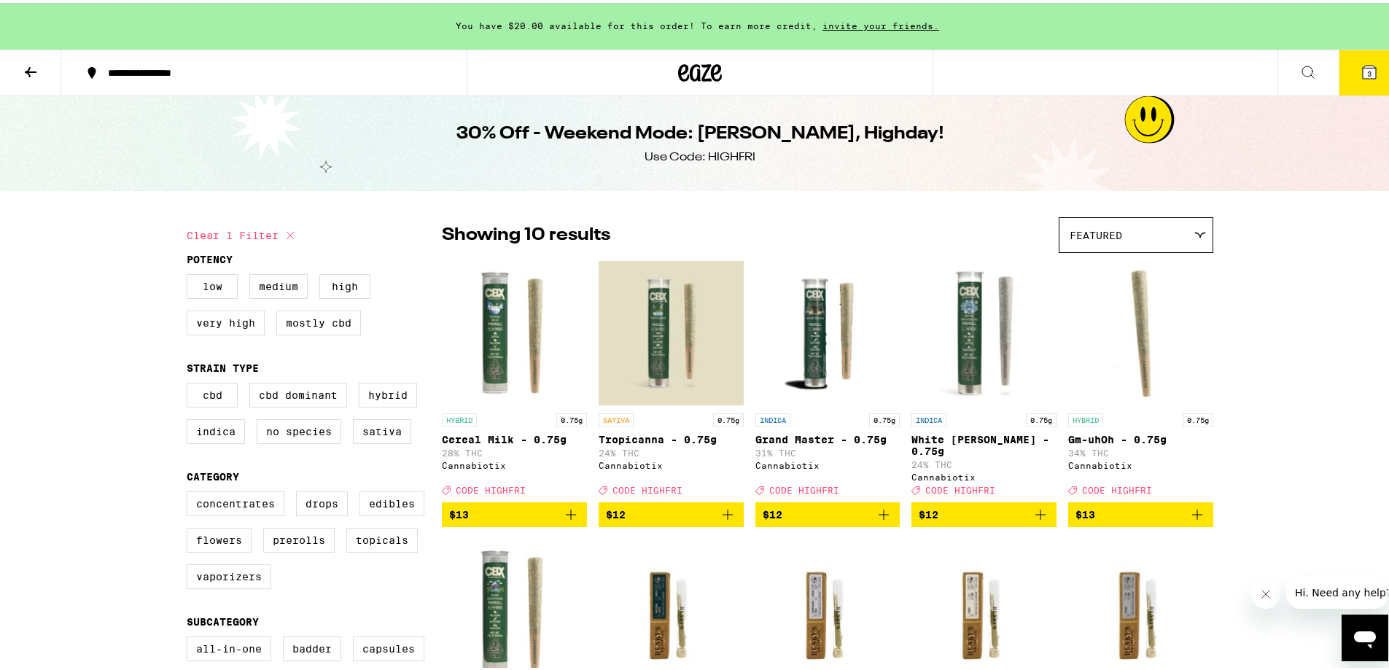
scroll to position [219, 0]
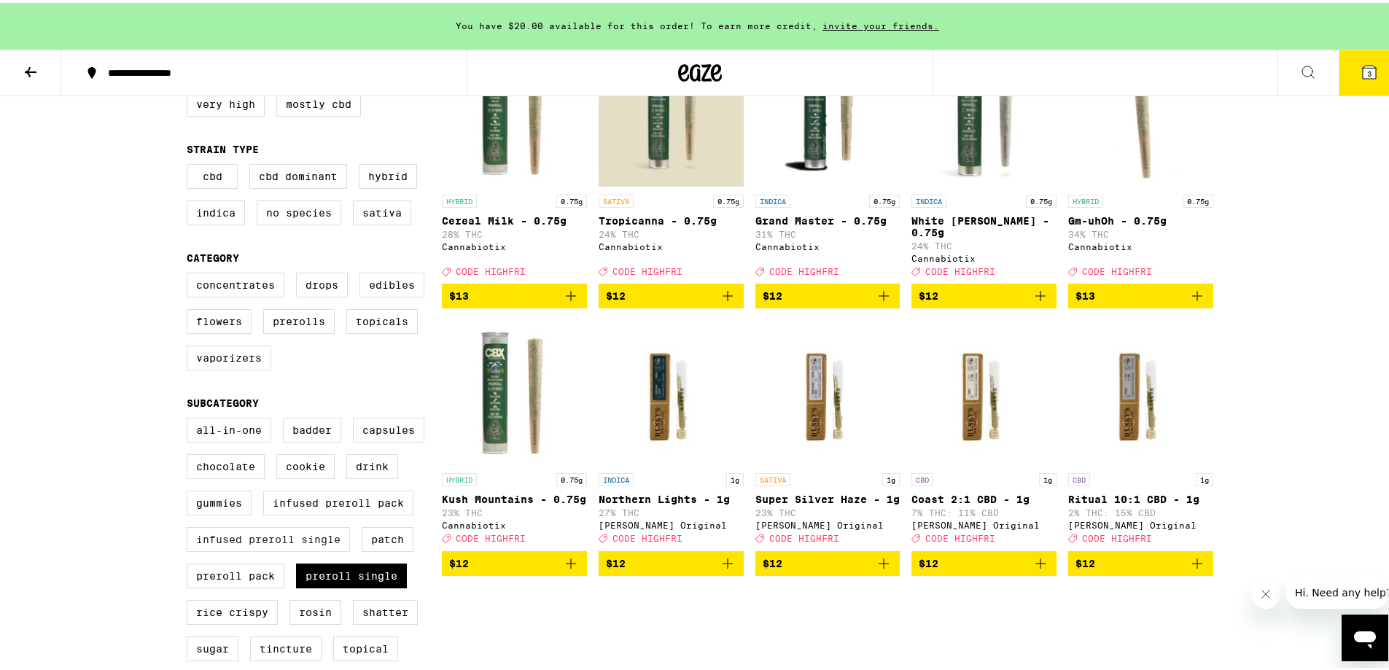
click at [229, 512] on label "Infused Preroll Single" at bounding box center [268, 536] width 163 height 25
click at [190, 418] on input "Infused Preroll Single" at bounding box center [190, 417] width 1 height 1
checkbox input "true"
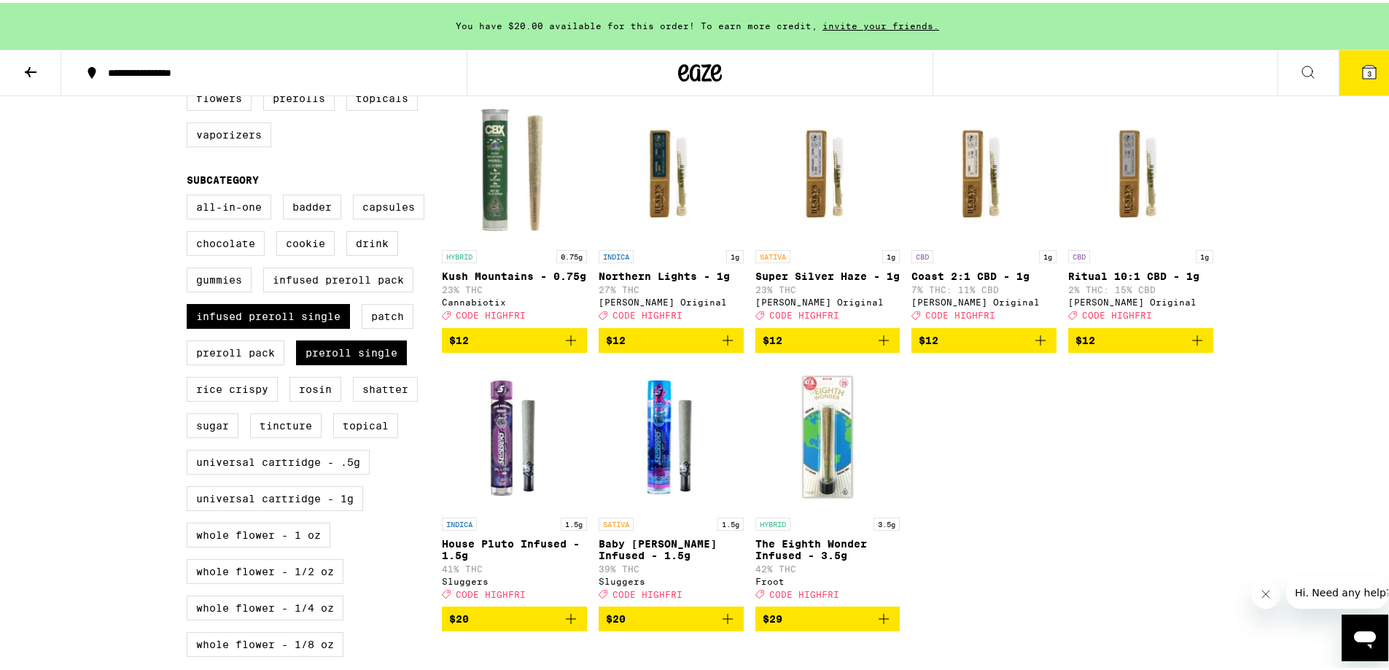
scroll to position [292, 0]
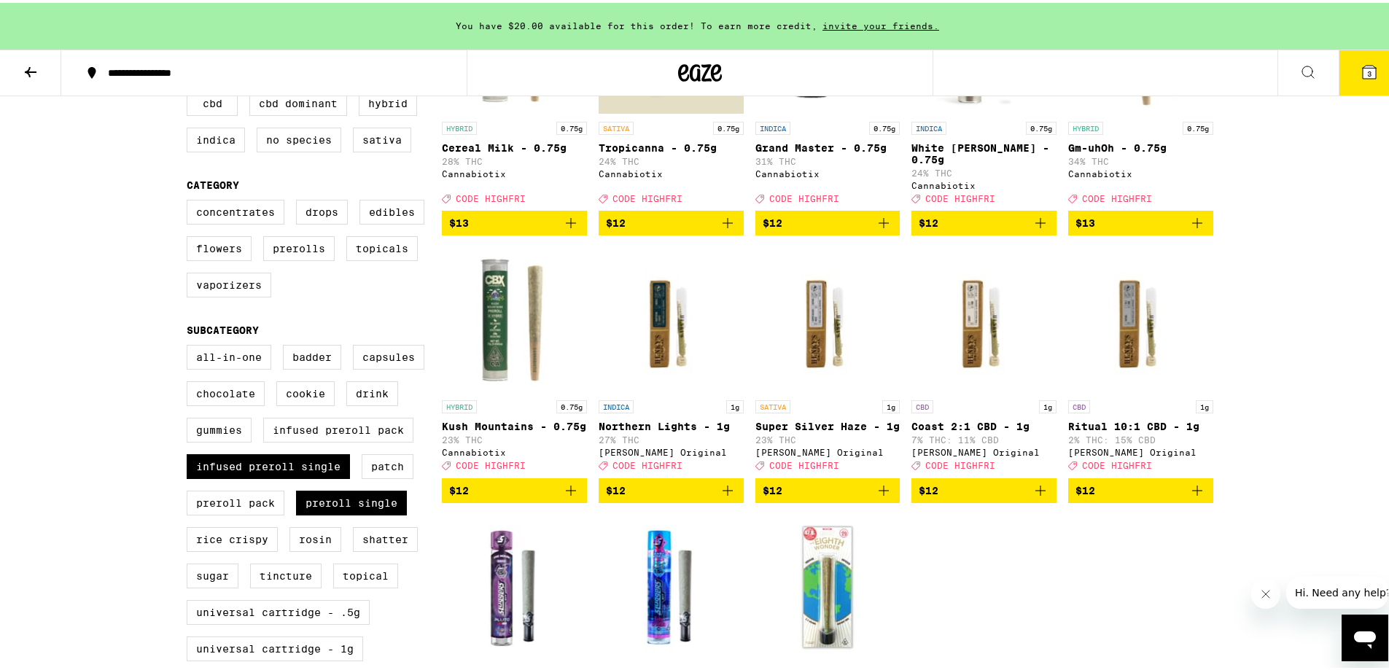
click at [655, 347] on img "Open page for Northern Lights - 1g from Henry's Original" at bounding box center [671, 317] width 145 height 146
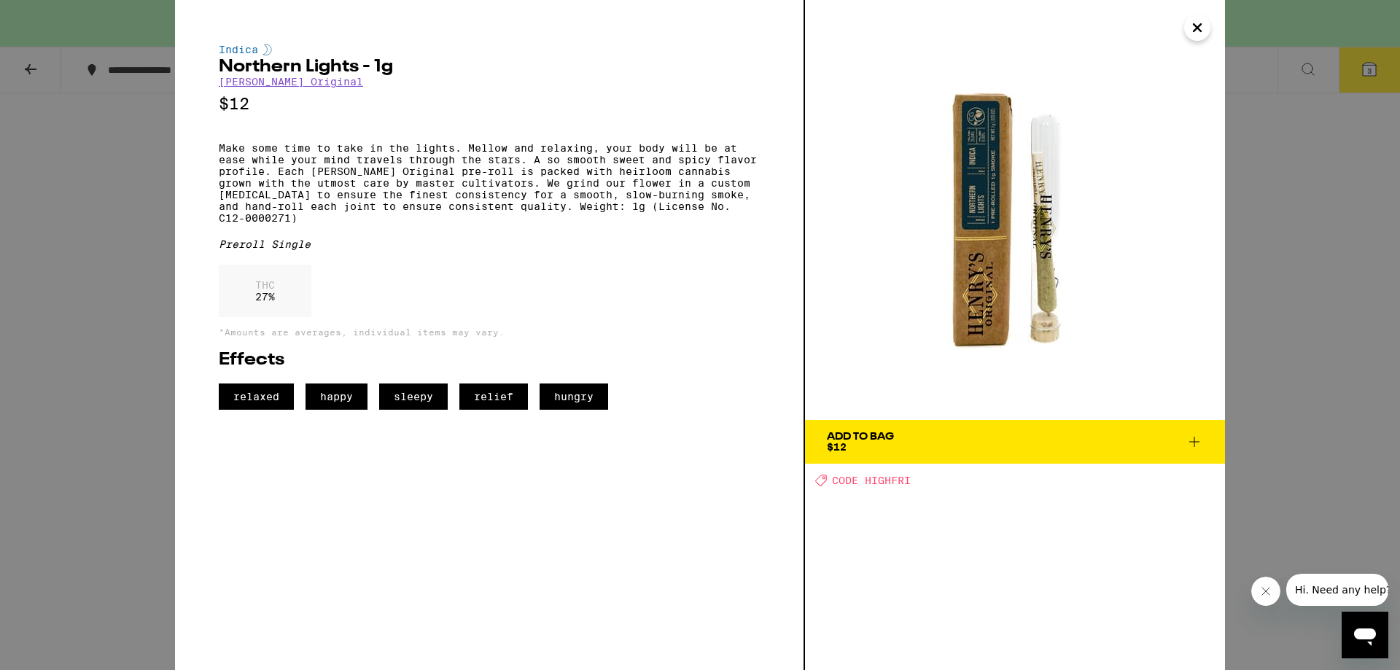
click at [1108, 371] on div "Indica Northern Lights - 1g Henry's Original $12 Make some time to take in the …" at bounding box center [700, 335] width 1400 height 670
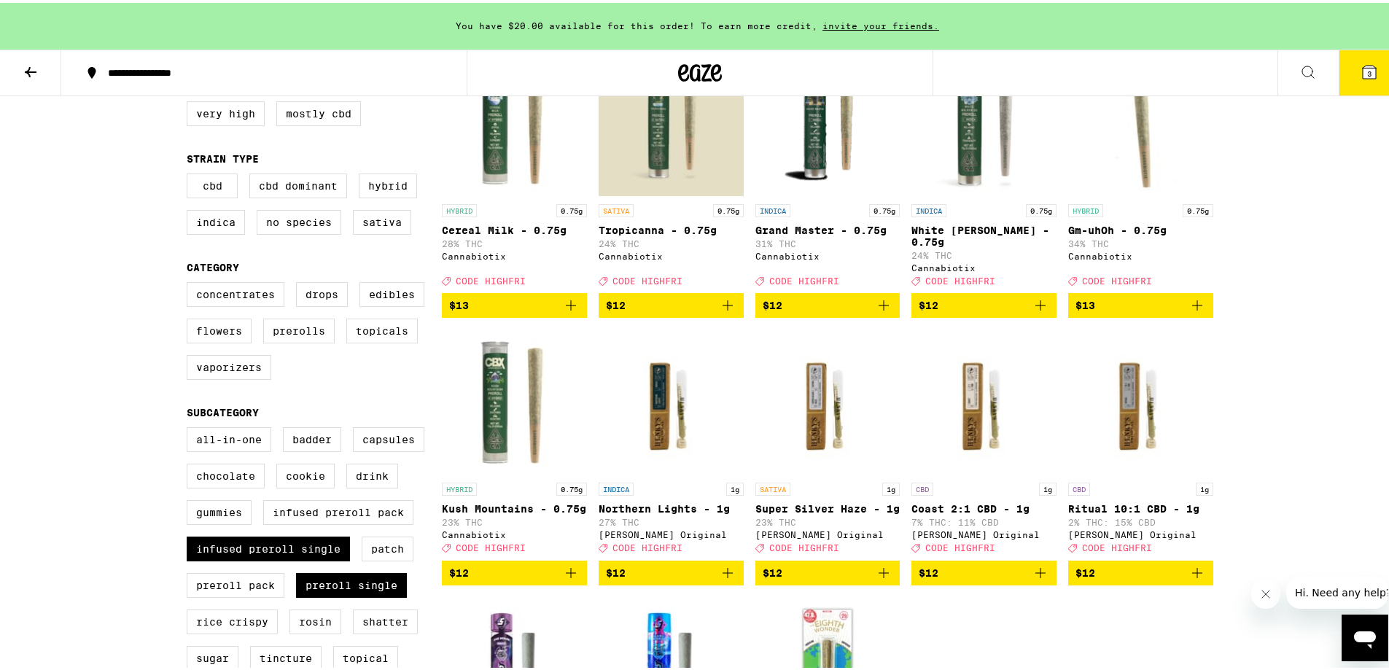
scroll to position [219, 0]
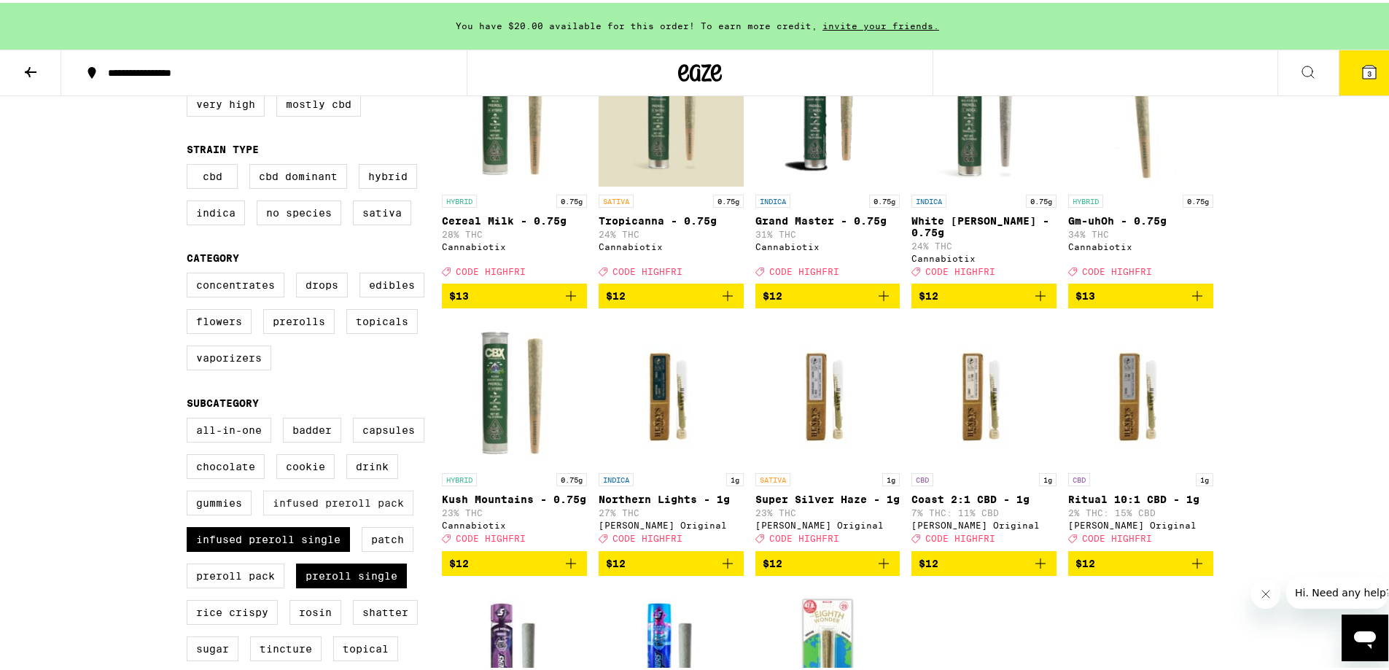
click at [357, 512] on label "Infused Preroll Pack" at bounding box center [338, 500] width 150 height 25
click at [190, 418] on input "Infused Preroll Pack" at bounding box center [190, 417] width 1 height 1
checkbox input "true"
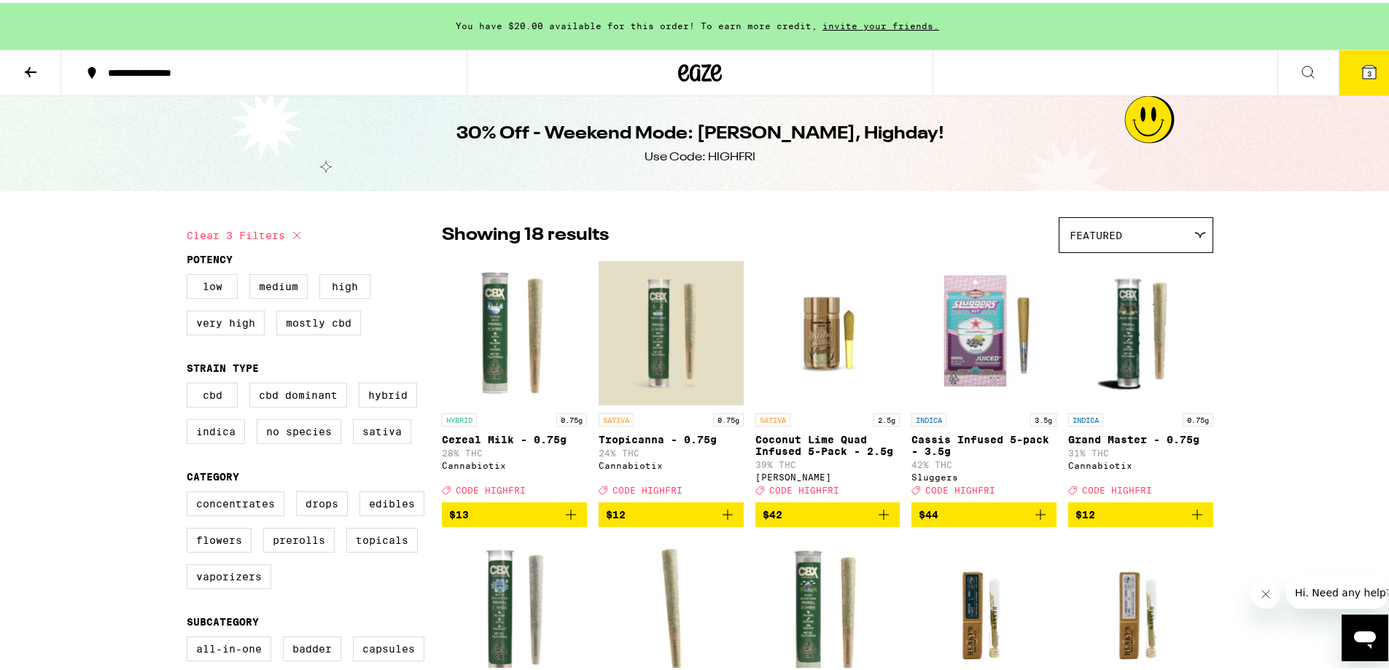
click at [491, 370] on img "Open page for Cereal Milk - 0.75g from Cannabiotix" at bounding box center [514, 330] width 145 height 146
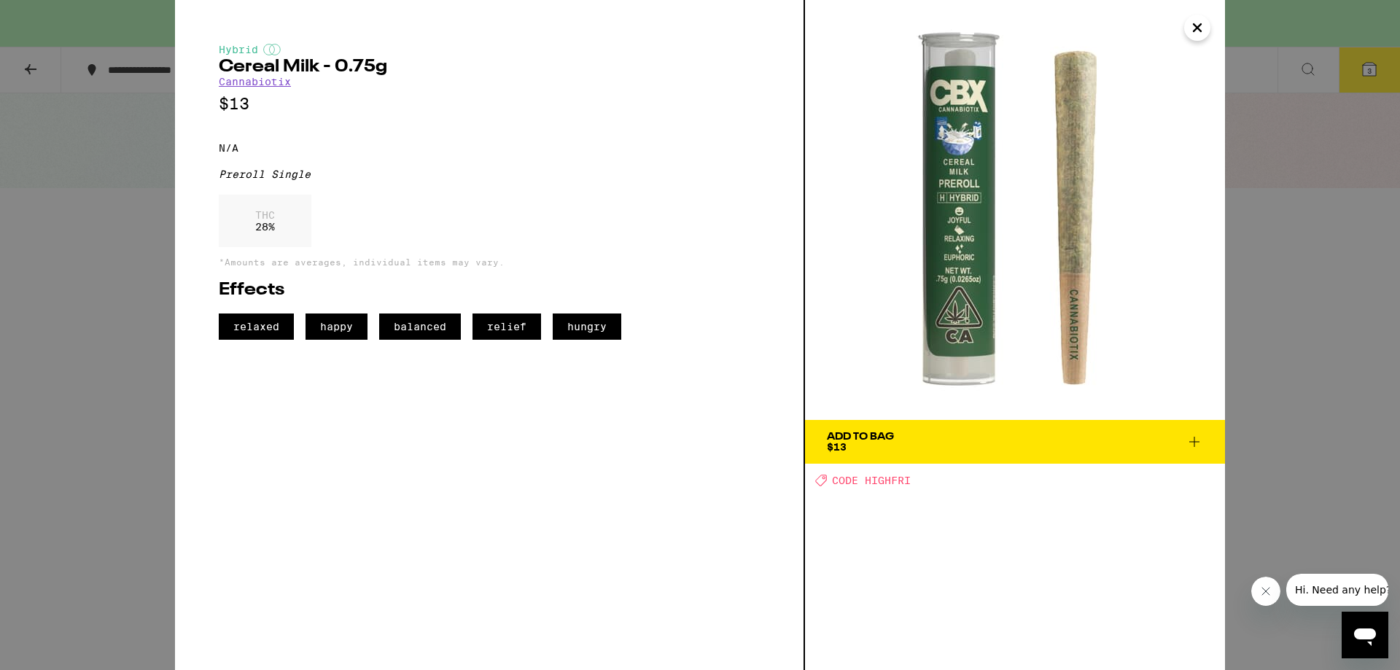
click at [986, 440] on span "Add To Bag $13" at bounding box center [1015, 442] width 376 height 20
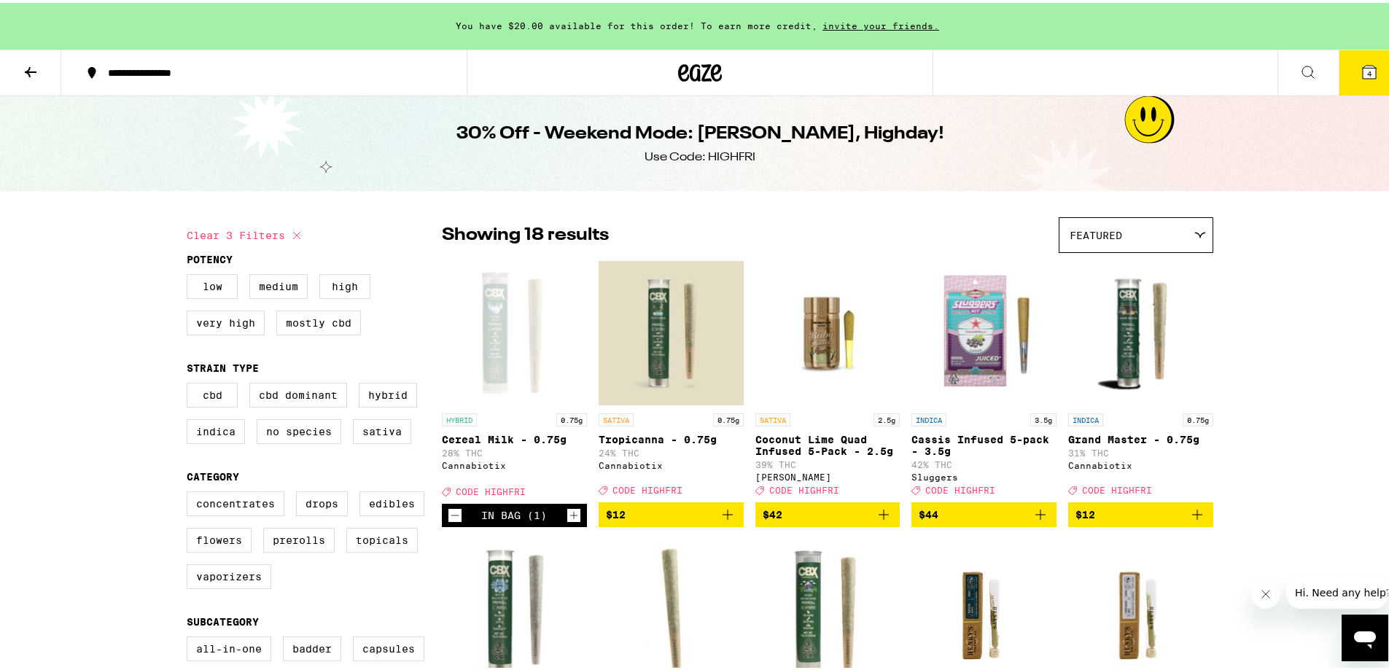
click at [1108, 71] on span "4" at bounding box center [1369, 70] width 4 height 9
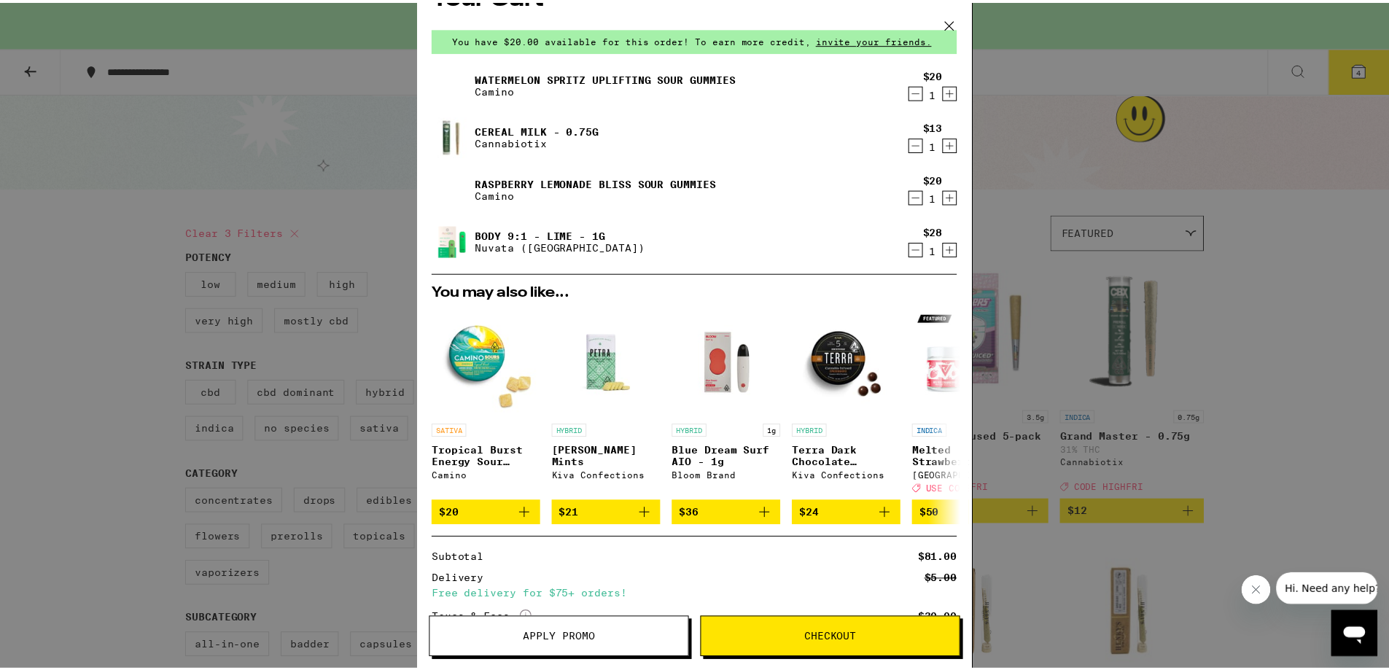
scroll to position [34, 0]
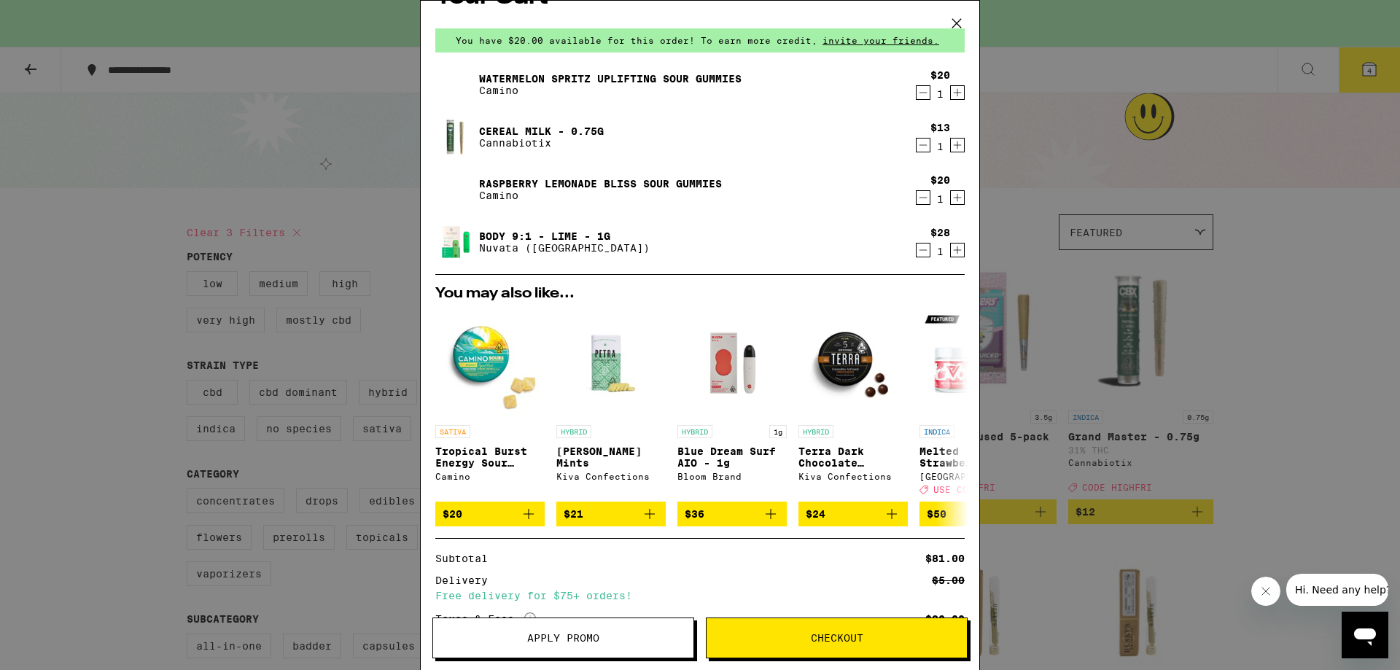
click at [795, 512] on span "Checkout" at bounding box center [837, 638] width 260 height 10
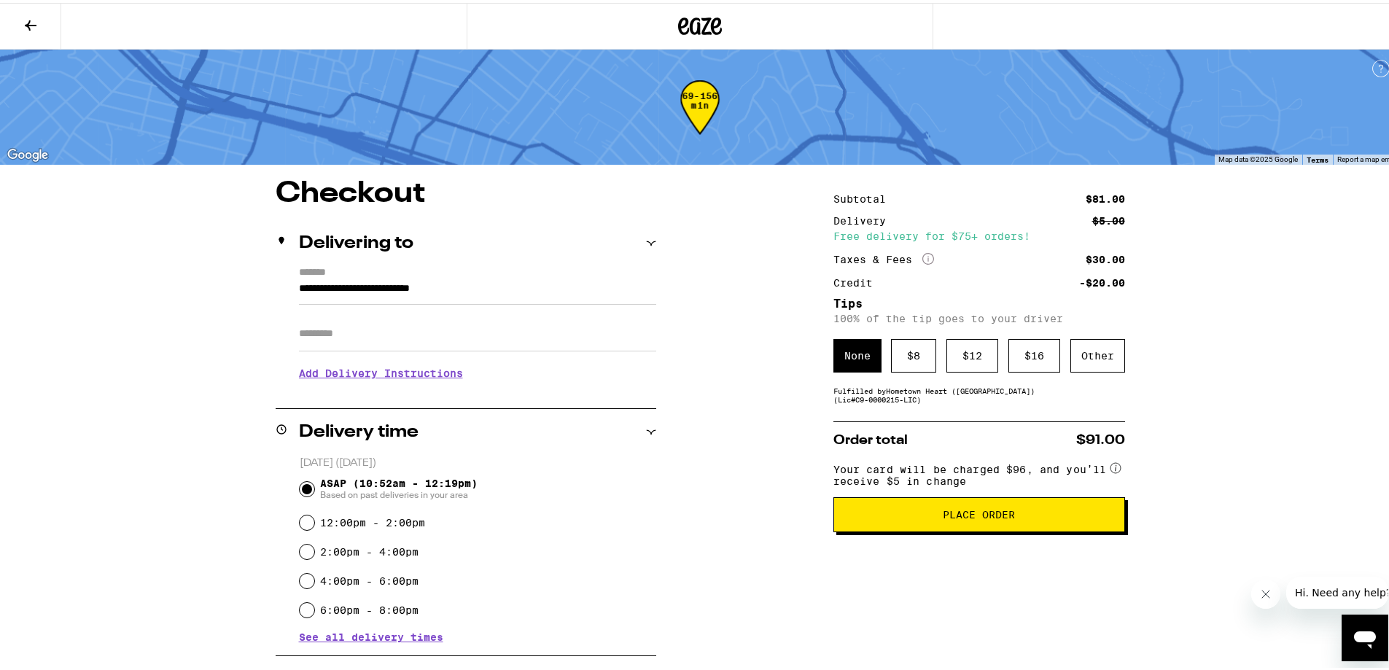
click at [863, 230] on div "Free delivery for $75+ orders!" at bounding box center [979, 233] width 292 height 10
click at [709, 27] on icon at bounding box center [700, 23] width 44 height 26
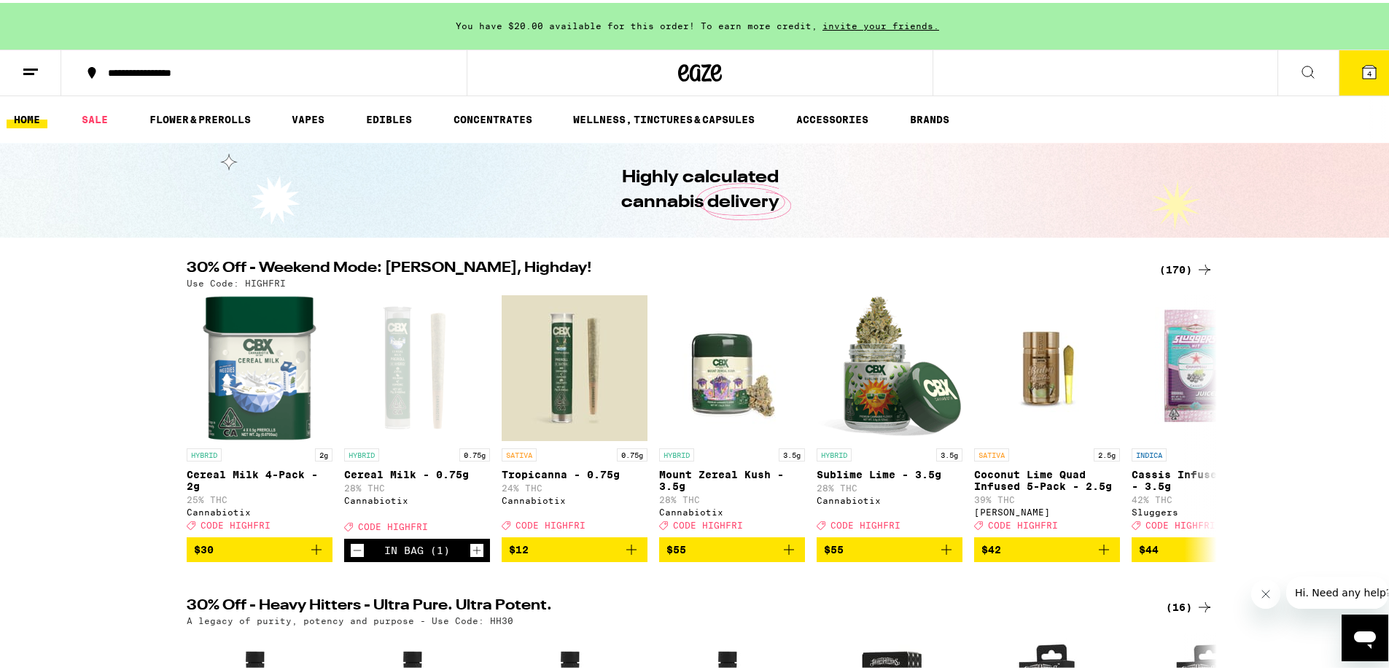
click at [1108, 75] on button "4" at bounding box center [1369, 69] width 61 height 45
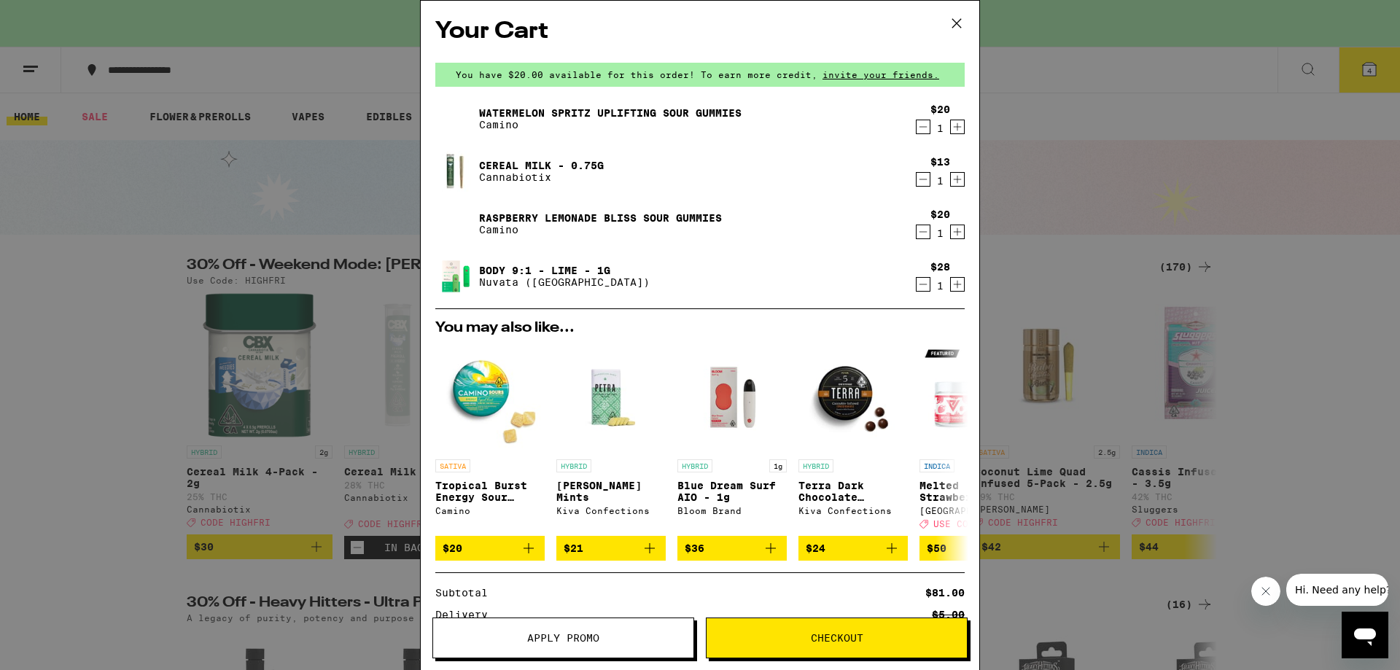
click at [575, 512] on span "Apply Promo" at bounding box center [563, 638] width 72 height 10
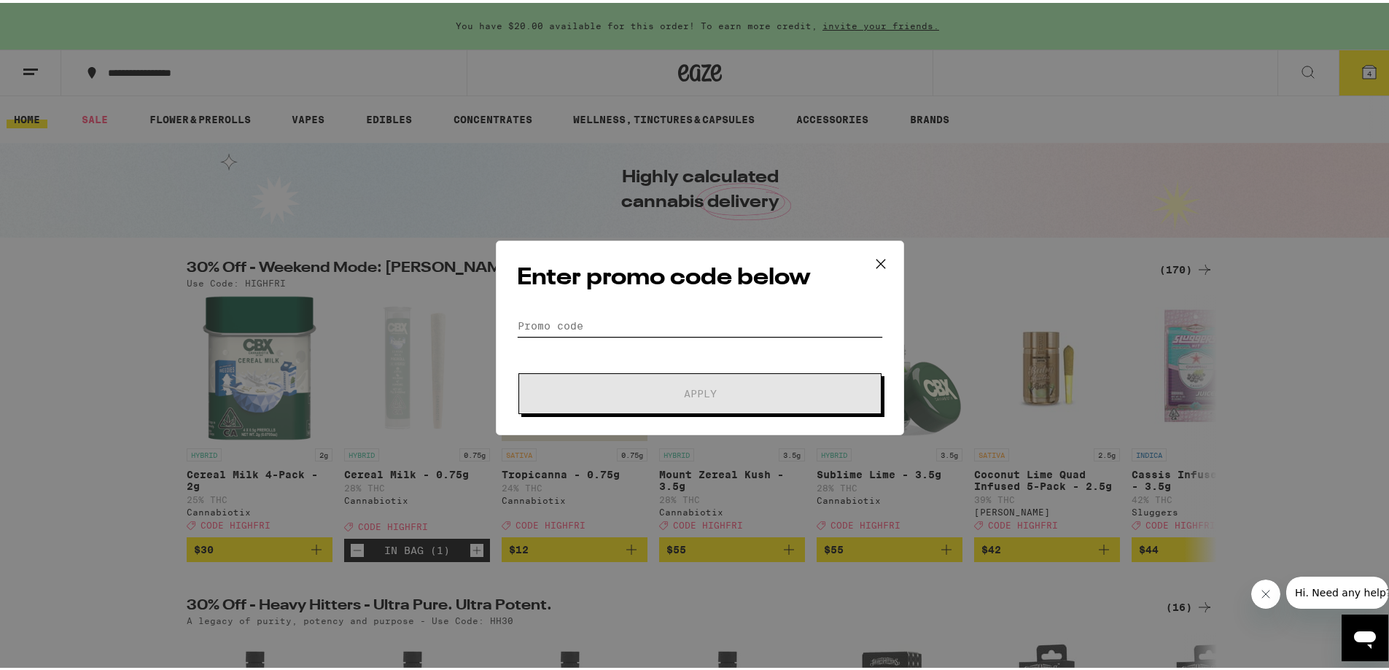
click at [615, 324] on input "Promo Code" at bounding box center [700, 323] width 366 height 22
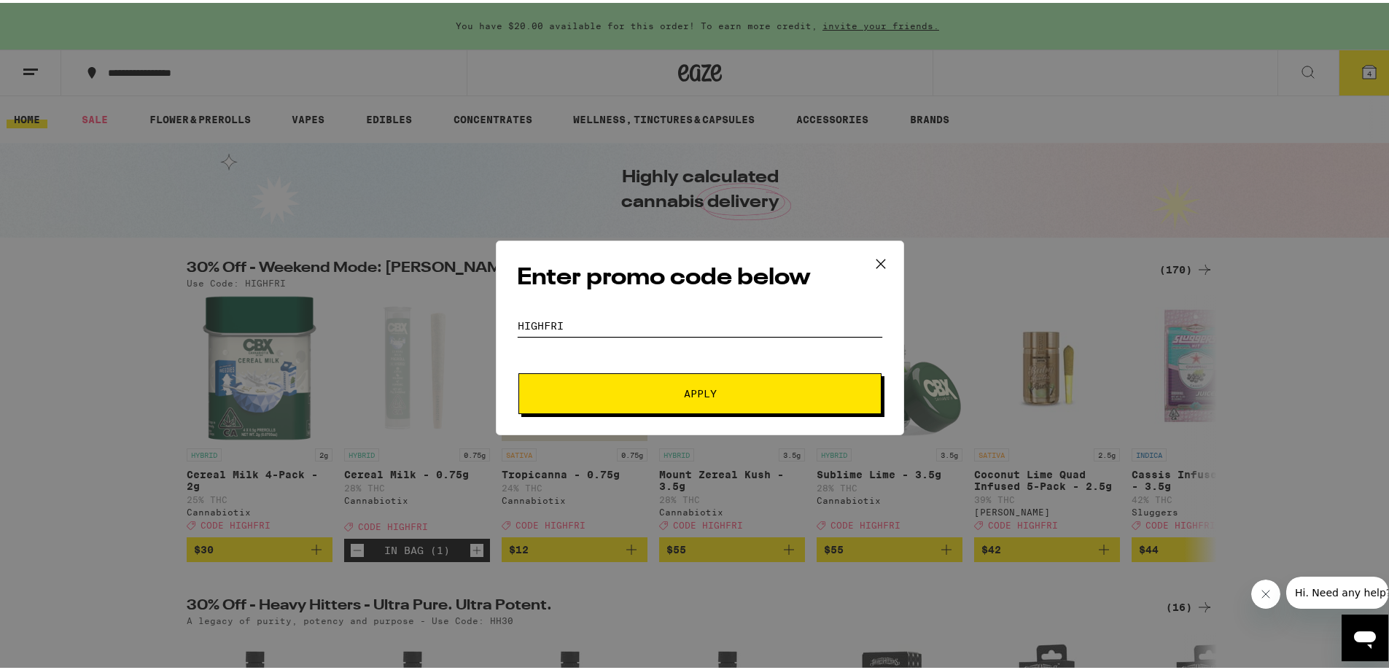
type input "HIGHFRI"
click at [688, 399] on button "Apply" at bounding box center [699, 390] width 363 height 41
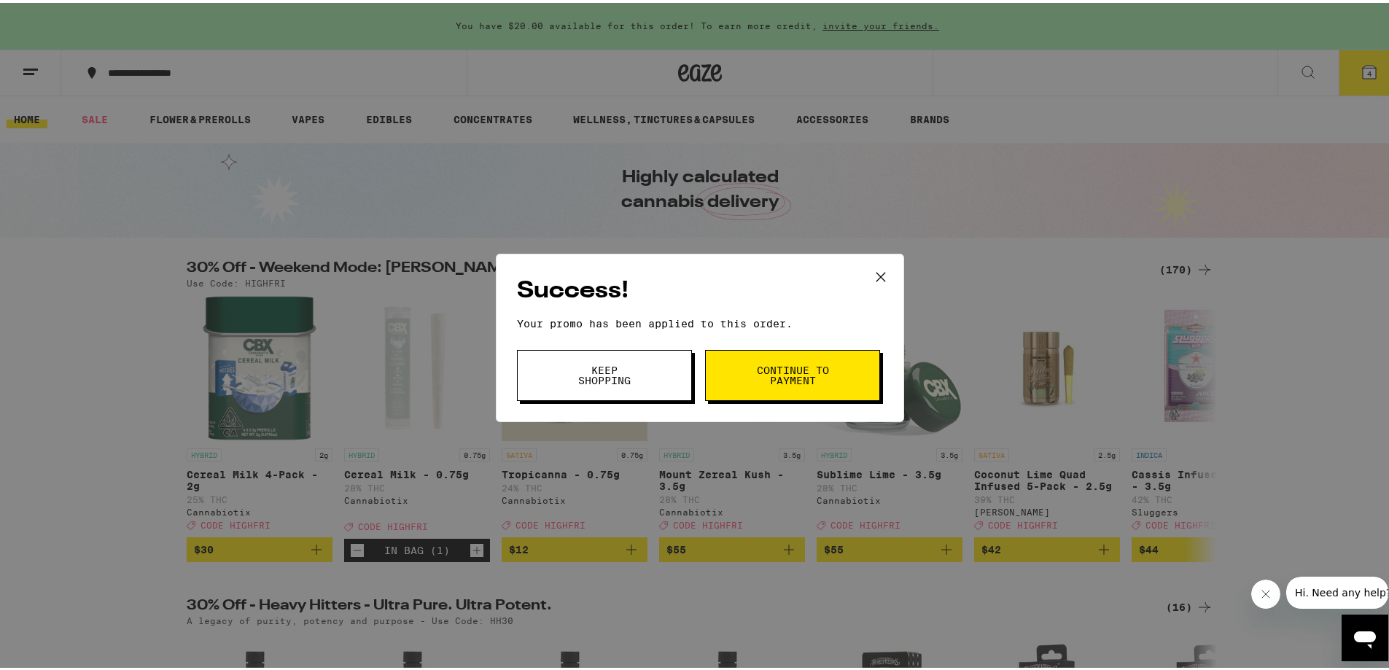
click at [767, 363] on span "Continue to payment" at bounding box center [792, 372] width 74 height 20
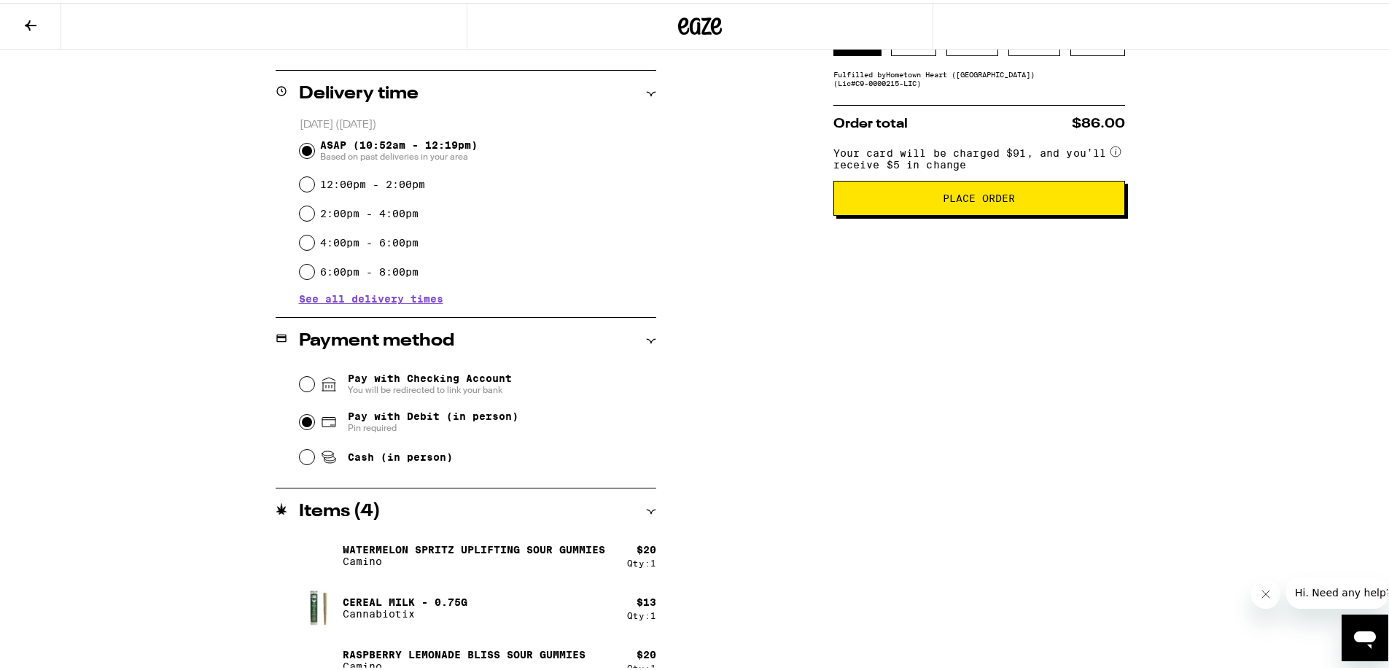
scroll to position [411, 0]
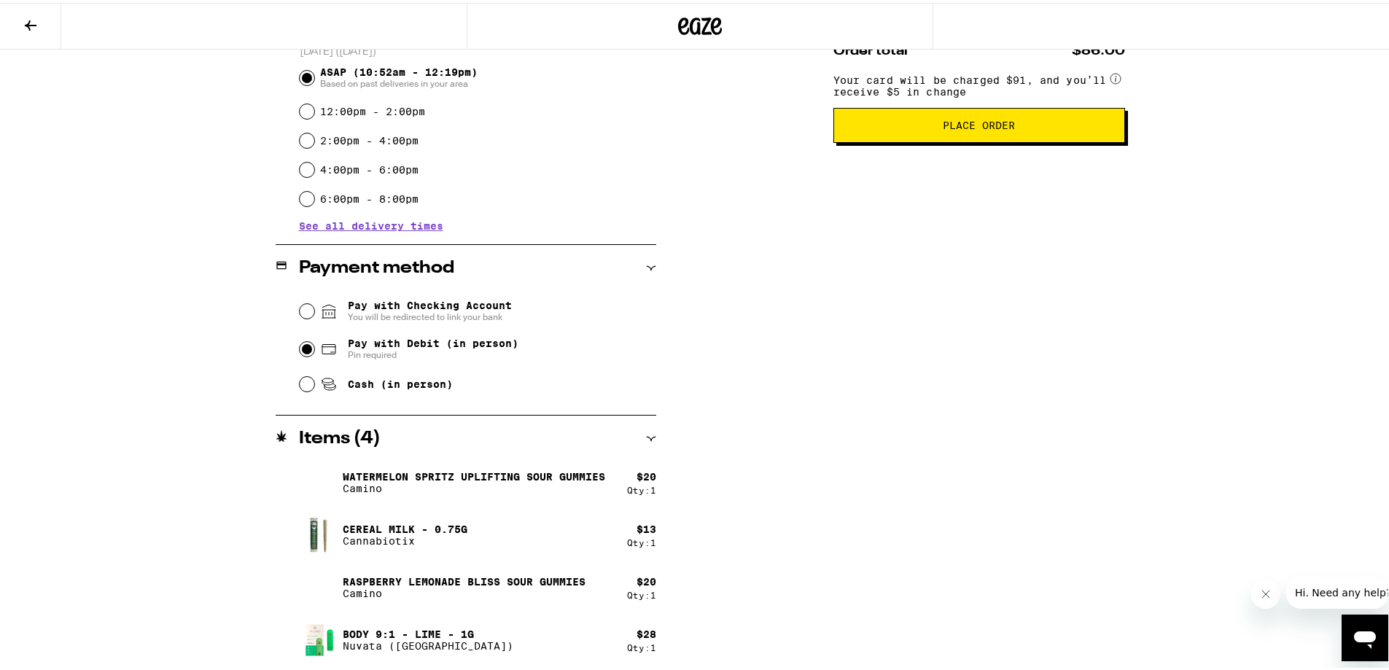
click at [375, 386] on span "Cash (in person)" at bounding box center [400, 382] width 105 height 12
click at [314, 386] on input "Cash (in person)" at bounding box center [307, 381] width 15 height 15
radio input "true"
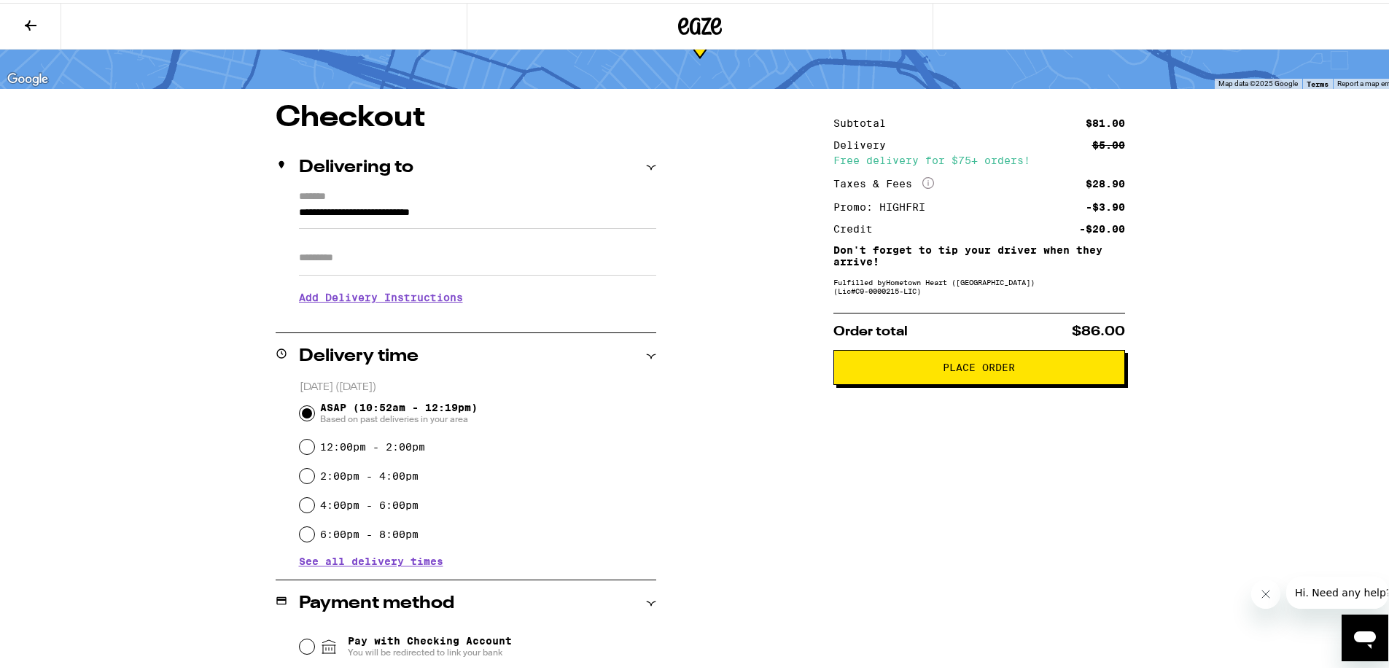
scroll to position [0, 0]
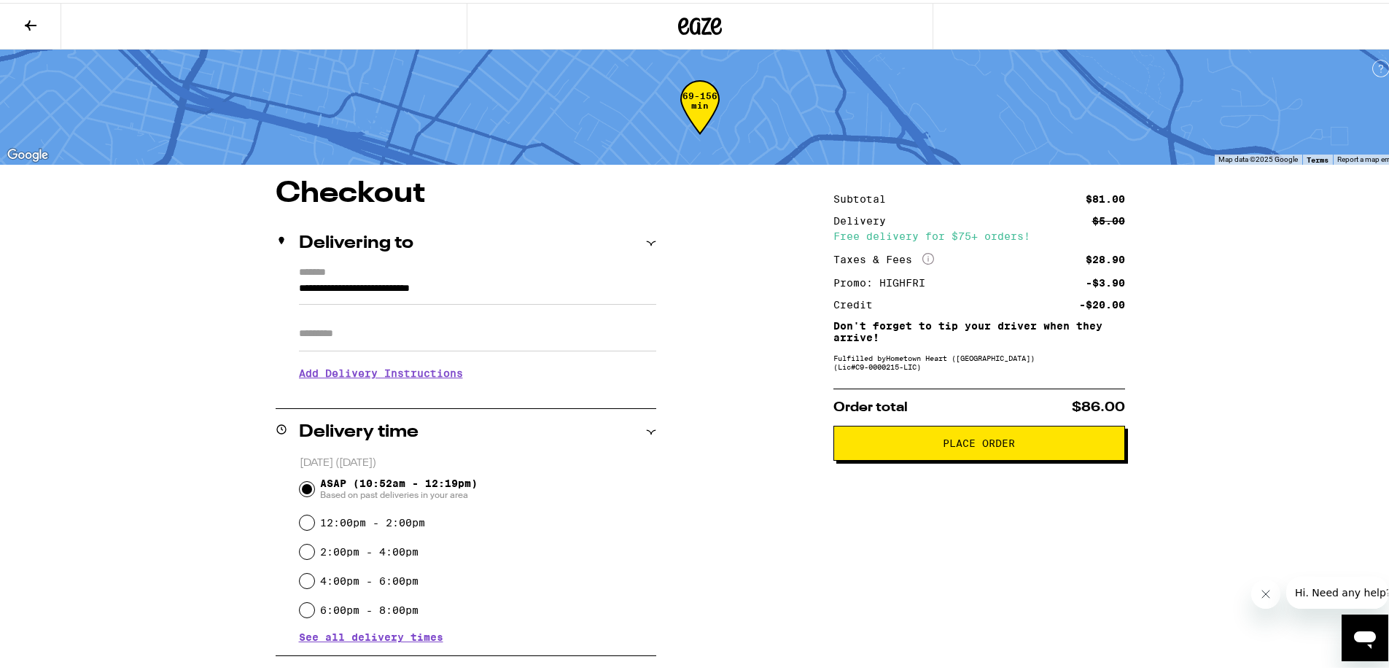
click at [997, 444] on span "Place Order" at bounding box center [979, 440] width 72 height 10
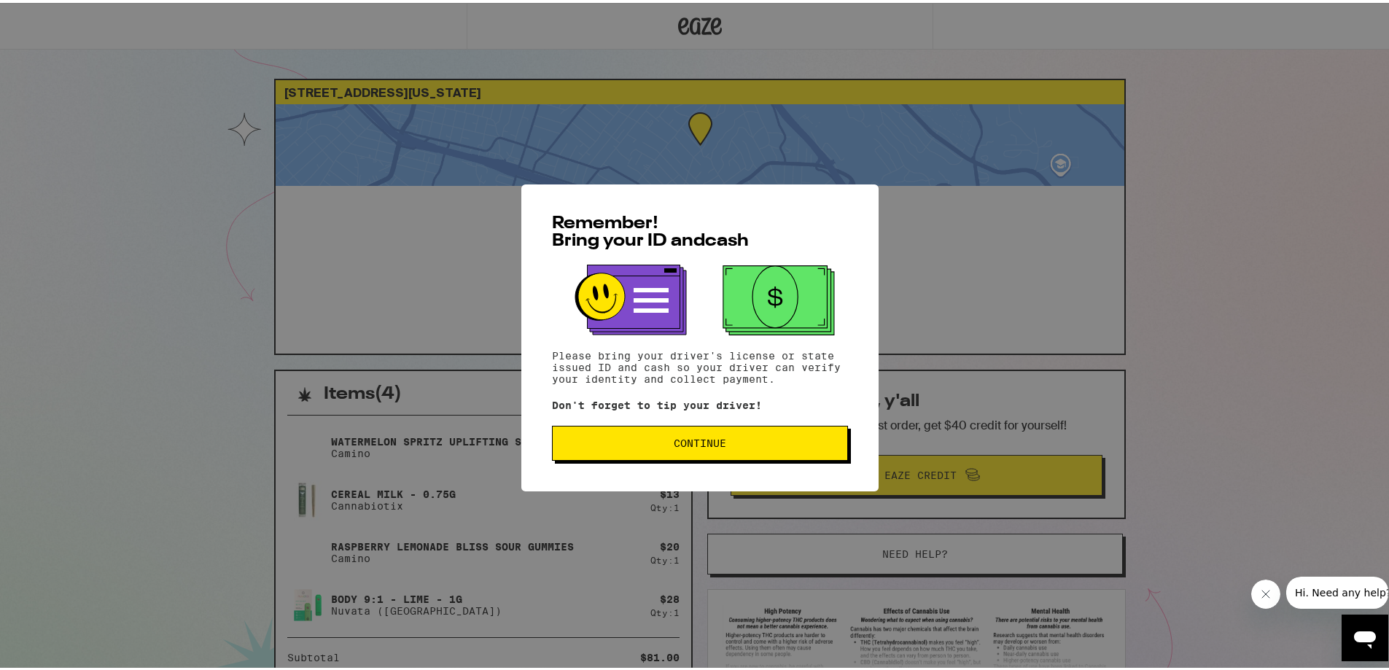
click at [723, 440] on span "Continue" at bounding box center [699, 440] width 271 height 10
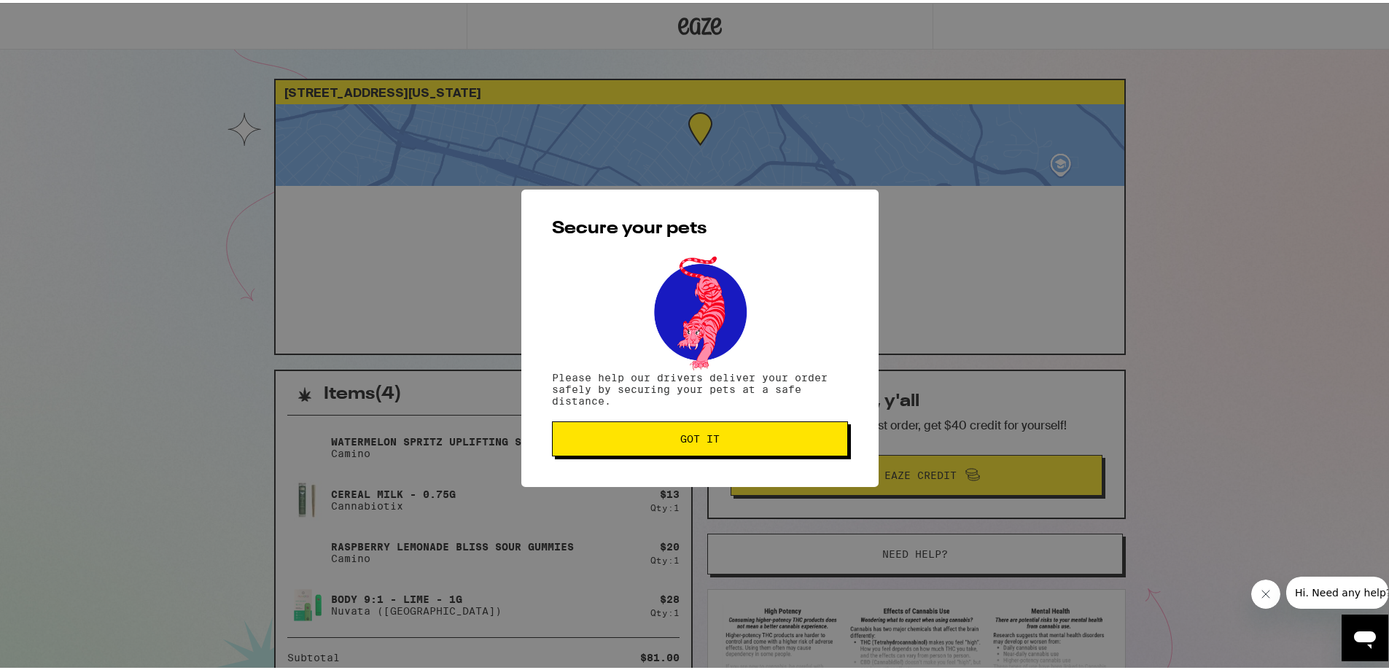
click at [680, 441] on span "Got it" at bounding box center [699, 436] width 39 height 10
